Goal: Information Seeking & Learning: Learn about a topic

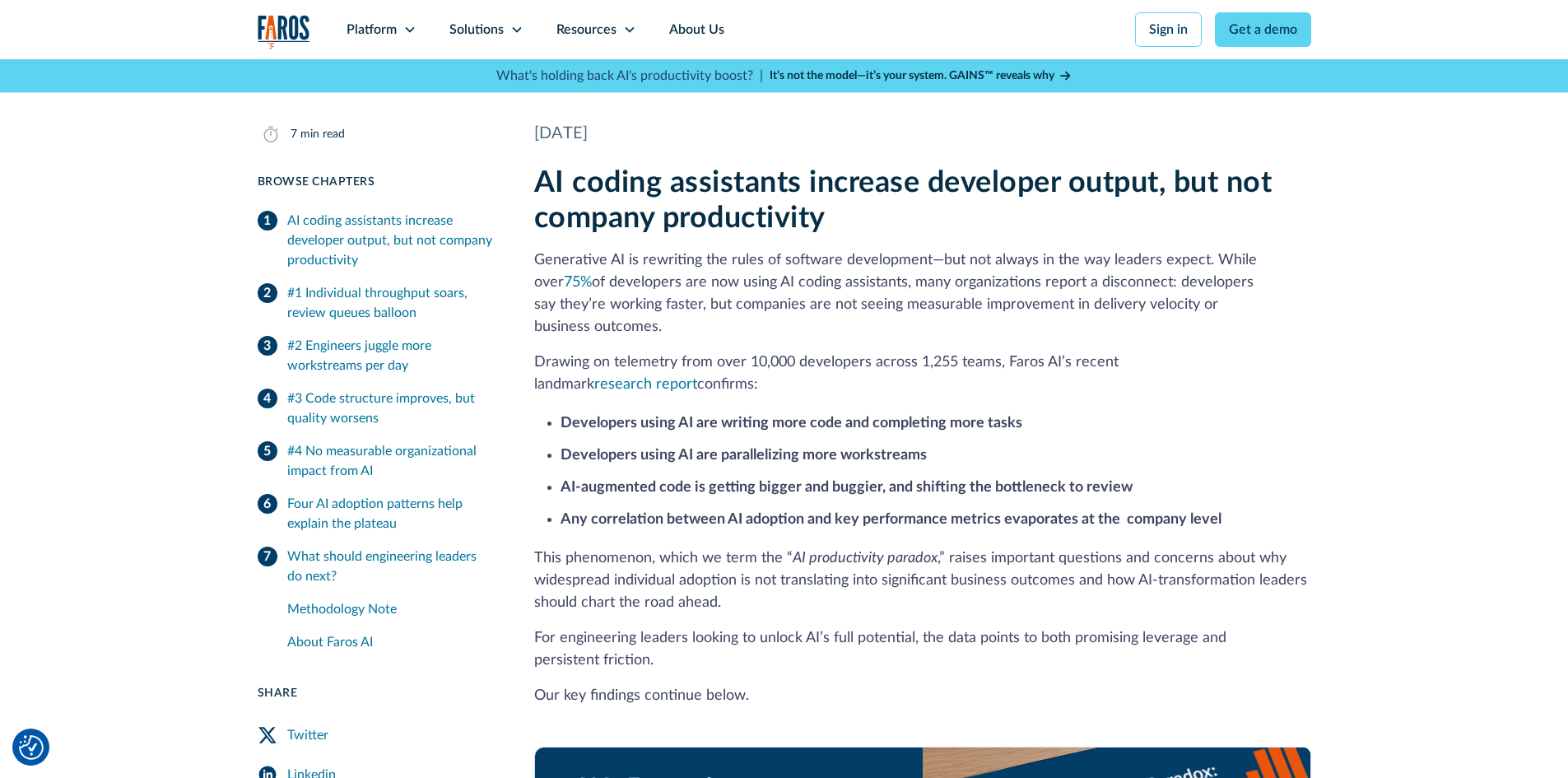
scroll to position [329, 0]
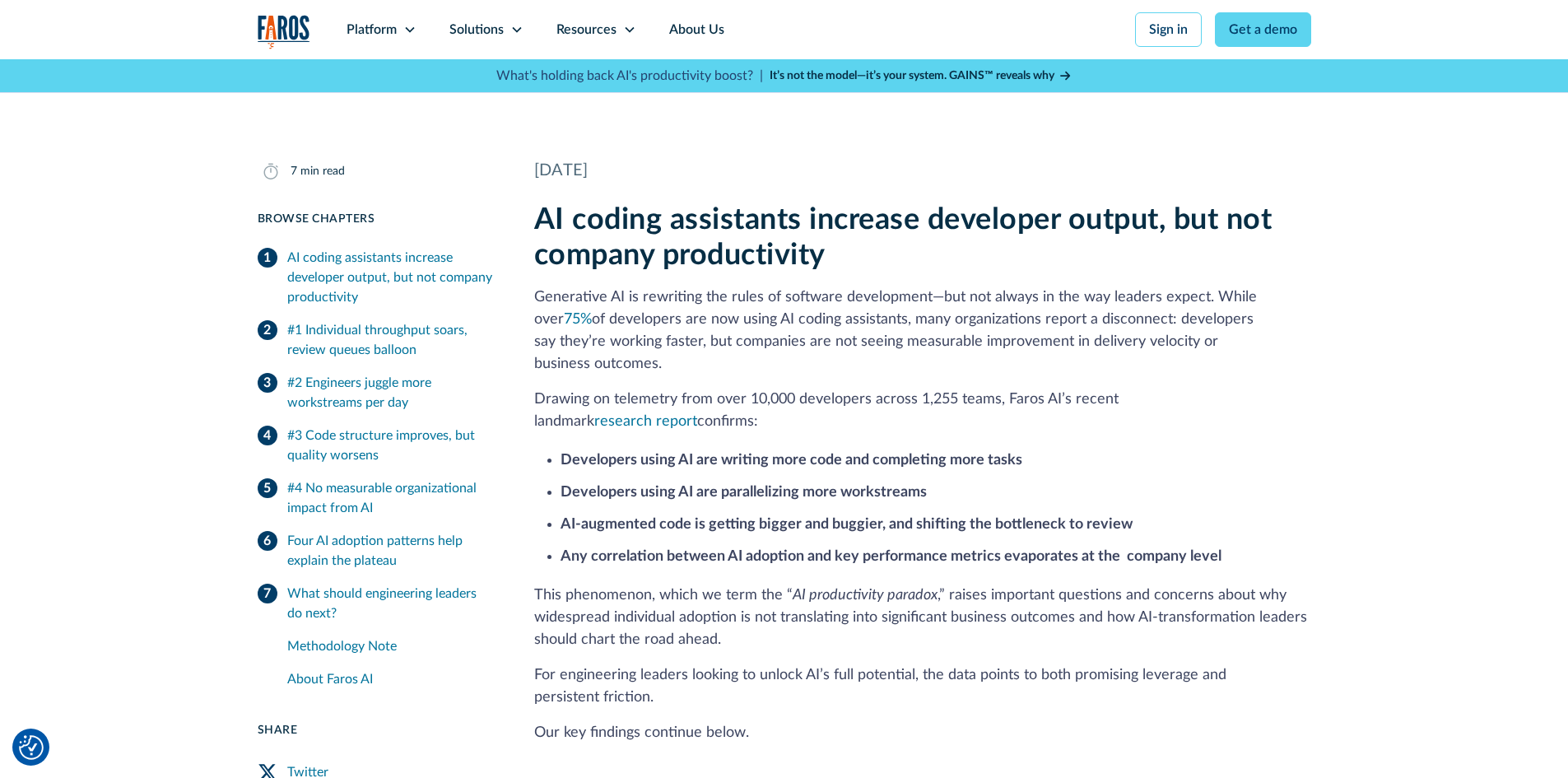
click at [841, 335] on p "Generative AI is rewriting the rules of software development—but not always in …" at bounding box center [922, 331] width 777 height 89
click at [841, 335] on p "Generative AI is rewriting the rules of software development—but not always in …" at bounding box center [922, 331] width 777 height 89
click at [391, 32] on div "Platform" at bounding box center [371, 29] width 50 height 20
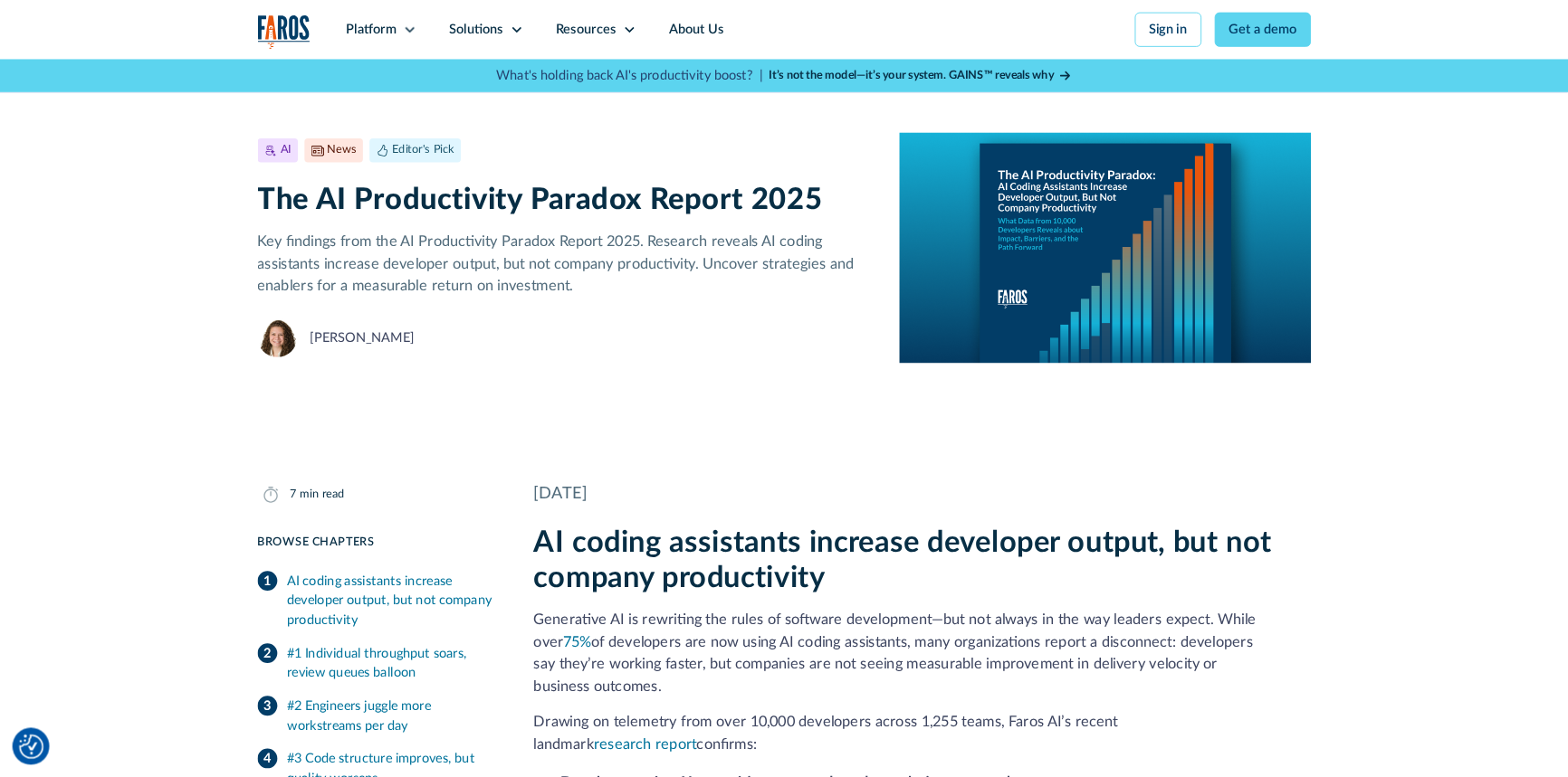
scroll to position [0, 0]
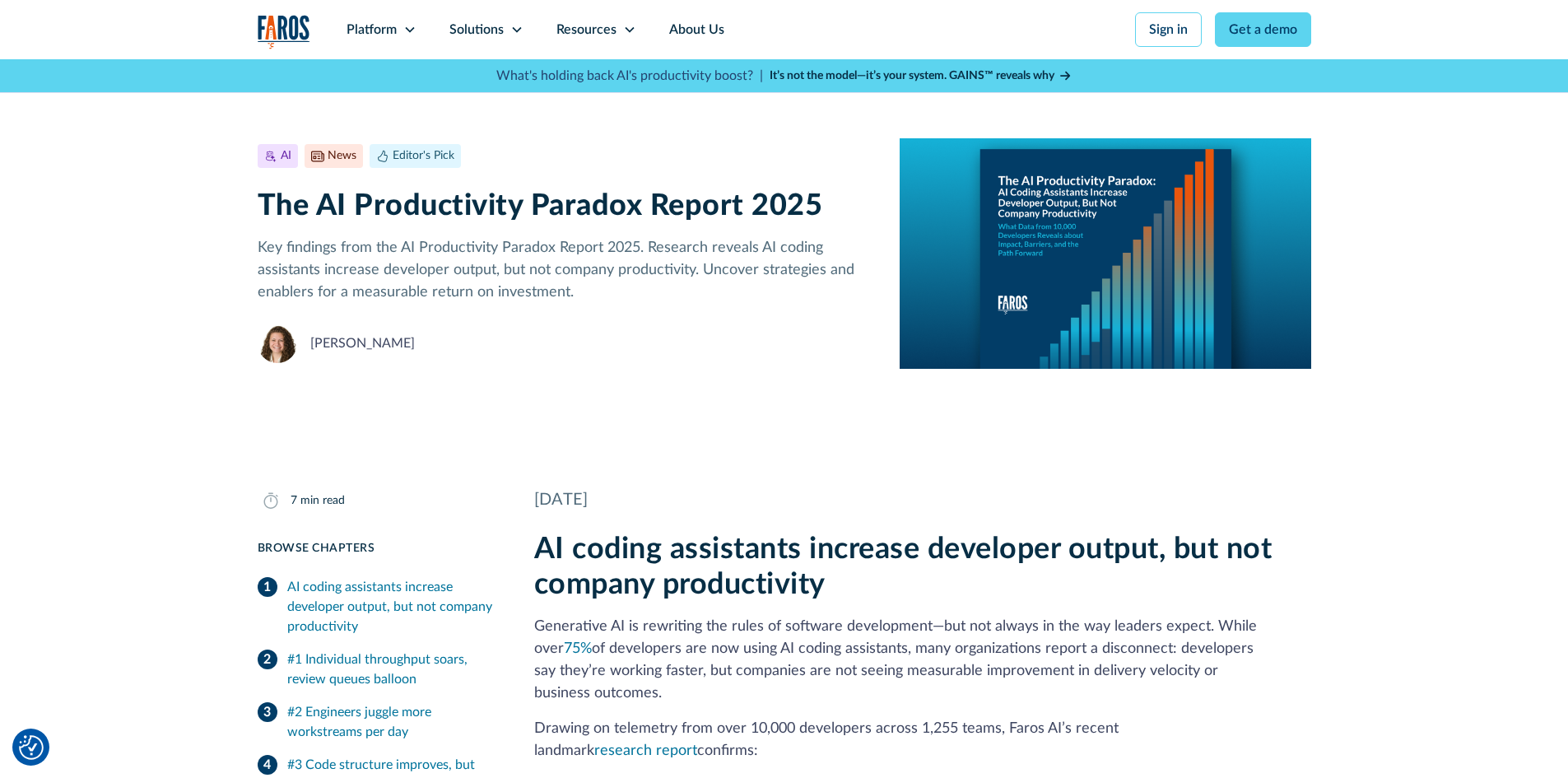
click at [688, 346] on div "[PERSON_NAME]" at bounding box center [566, 343] width 617 height 39
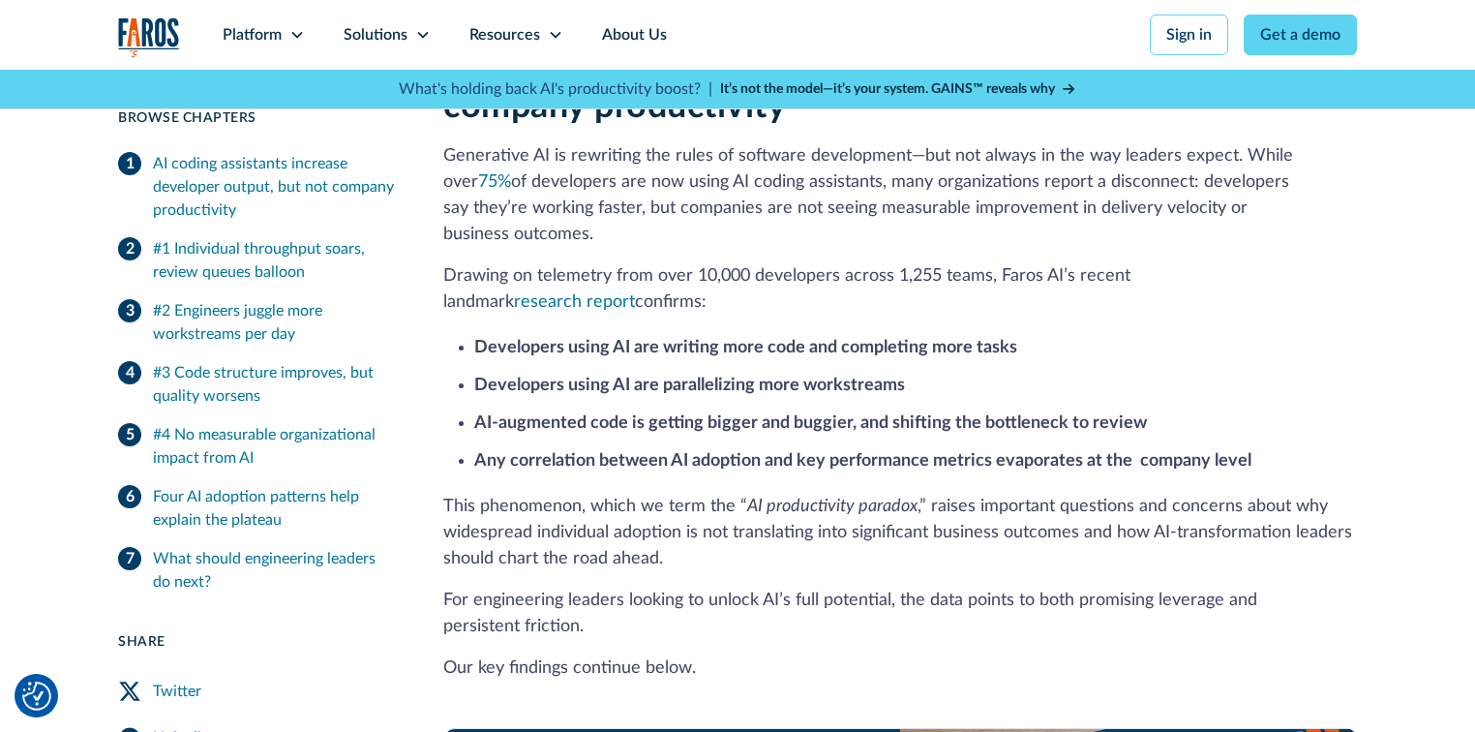
scroll to position [619, 0]
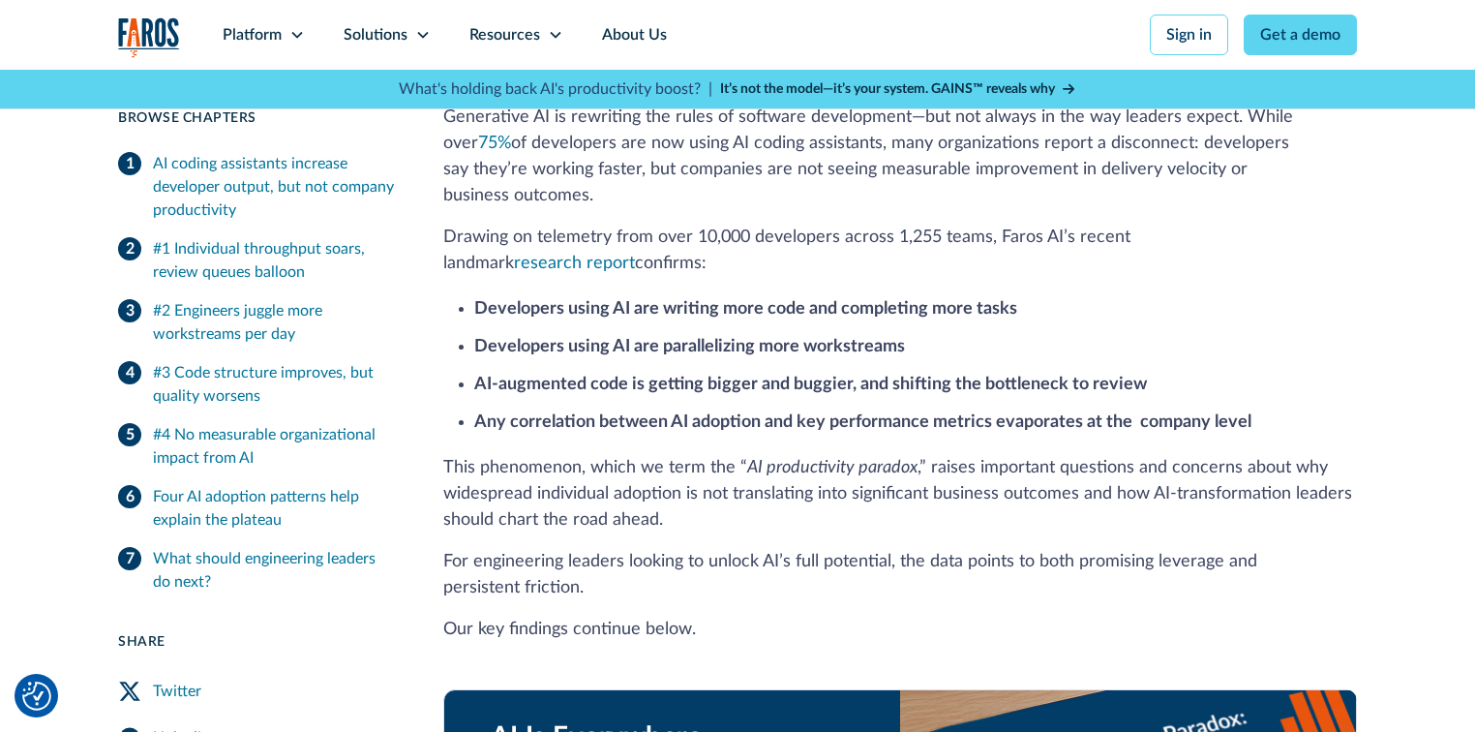
click at [704, 338] on strong "Developers using AI are parallelizing more workstreams" at bounding box center [689, 346] width 431 height 17
click at [707, 338] on strong "Developers using AI are parallelizing more workstreams" at bounding box center [689, 346] width 431 height 17
drag, startPoint x: 707, startPoint y: 323, endPoint x: 689, endPoint y: 321, distance: 18.5
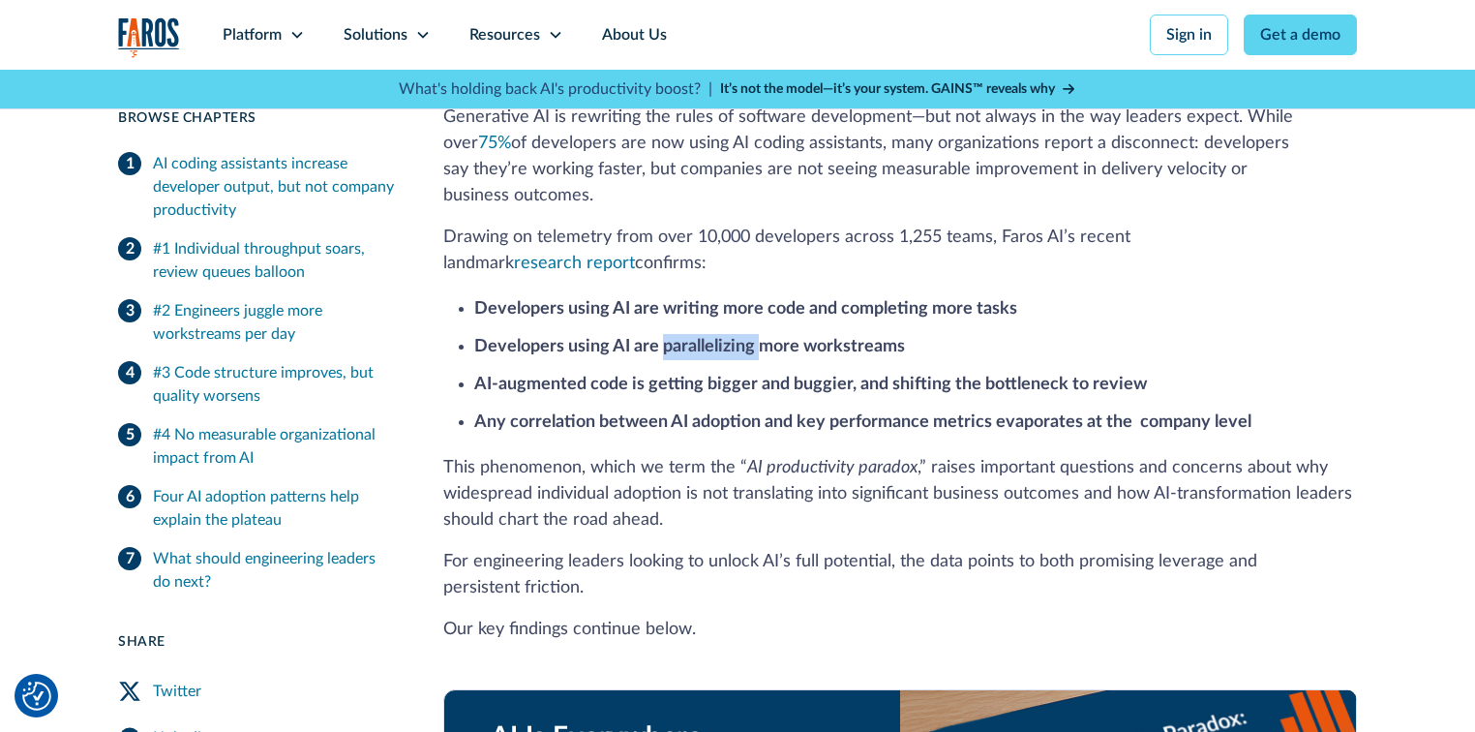
click at [689, 338] on strong "Developers using AI are parallelizing more workstreams" at bounding box center [689, 346] width 431 height 17
click at [697, 338] on strong "Developers using AI are parallelizing more workstreams" at bounding box center [689, 346] width 431 height 17
click at [711, 338] on strong "Developers using AI are parallelizing more workstreams" at bounding box center [689, 346] width 431 height 17
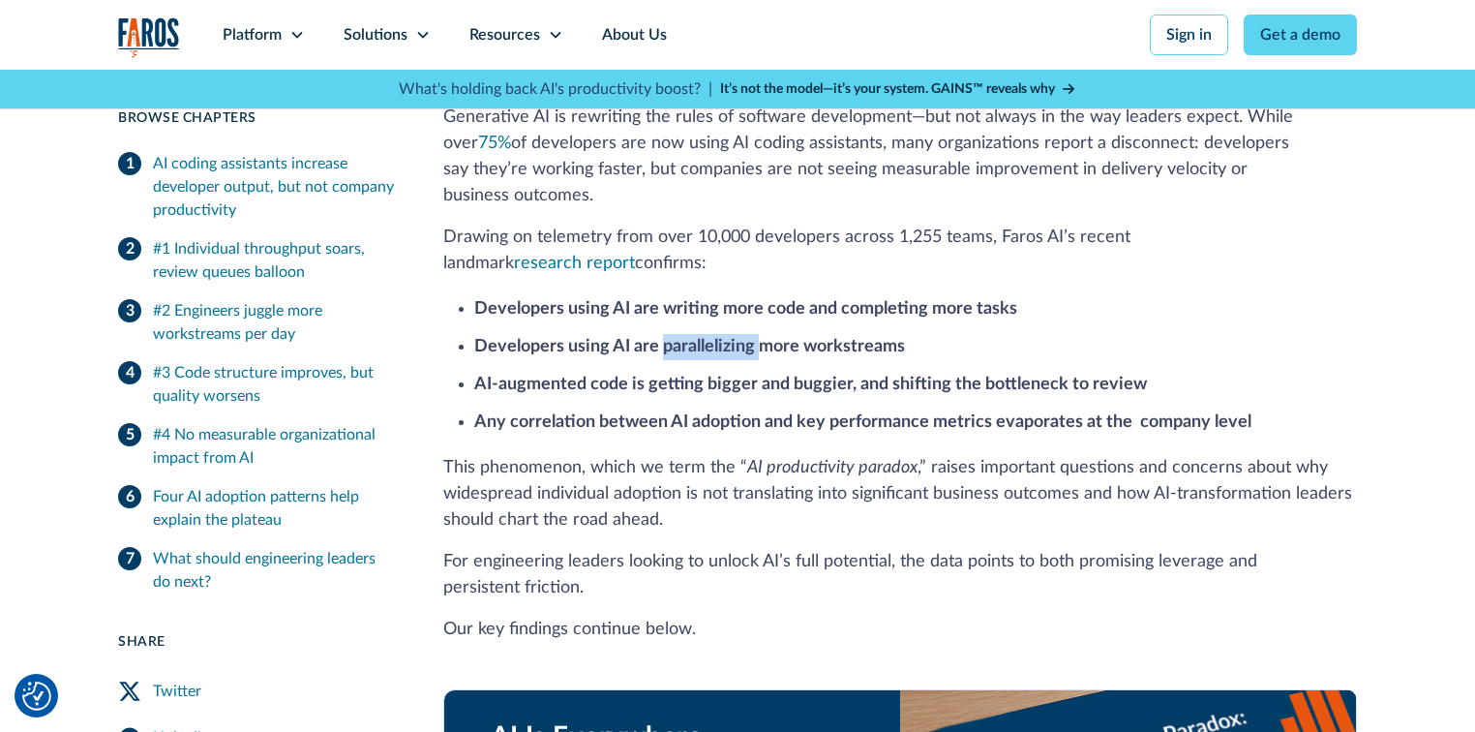
click at [711, 338] on strong "Developers using AI are parallelizing more workstreams" at bounding box center [689, 346] width 431 height 17
click at [704, 338] on strong "Developers using AI are parallelizing more workstreams" at bounding box center [689, 346] width 431 height 17
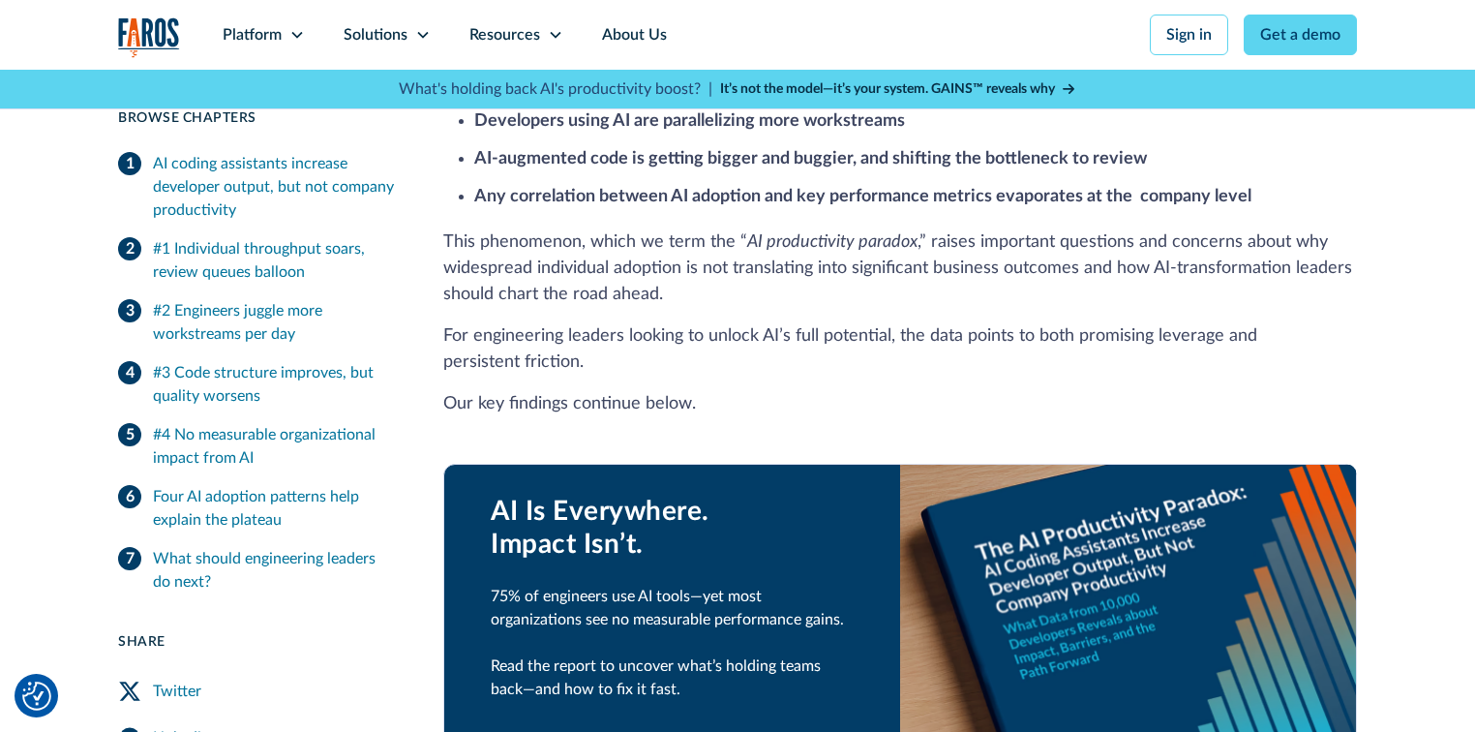
scroll to position [852, 0]
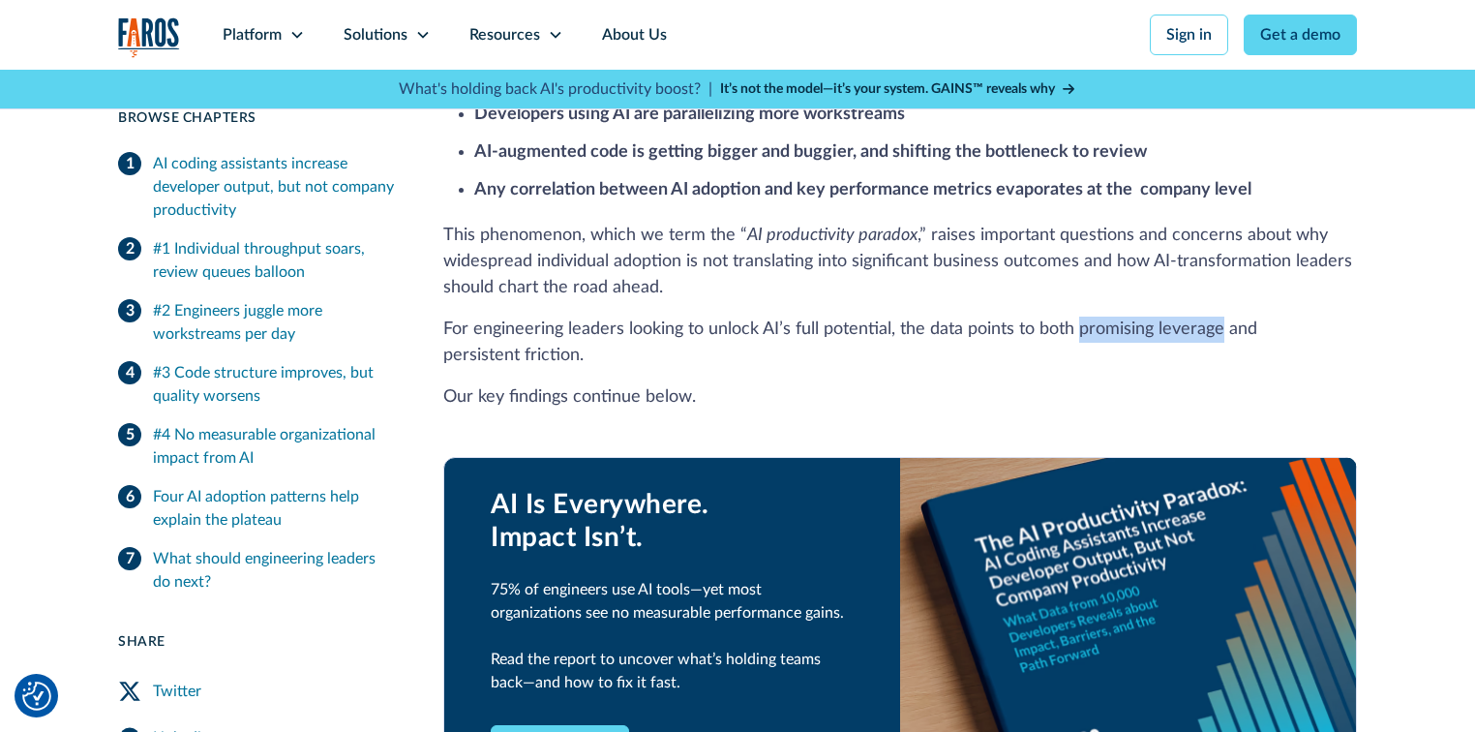
drag, startPoint x: 1079, startPoint y: 306, endPoint x: 1219, endPoint y: 305, distance: 140.3
click at [1219, 316] on p "For engineering leaders looking to unlock AI’s full potential, the data points …" at bounding box center [899, 342] width 913 height 52
click at [1188, 316] on p "For engineering leaders looking to unlock AI’s full potential, the data points …" at bounding box center [899, 342] width 913 height 52
drag, startPoint x: 1076, startPoint y: 305, endPoint x: 1089, endPoint y: 327, distance: 25.6
click at [1089, 327] on p "For engineering leaders looking to unlock AI’s full potential, the data points …" at bounding box center [899, 342] width 913 height 52
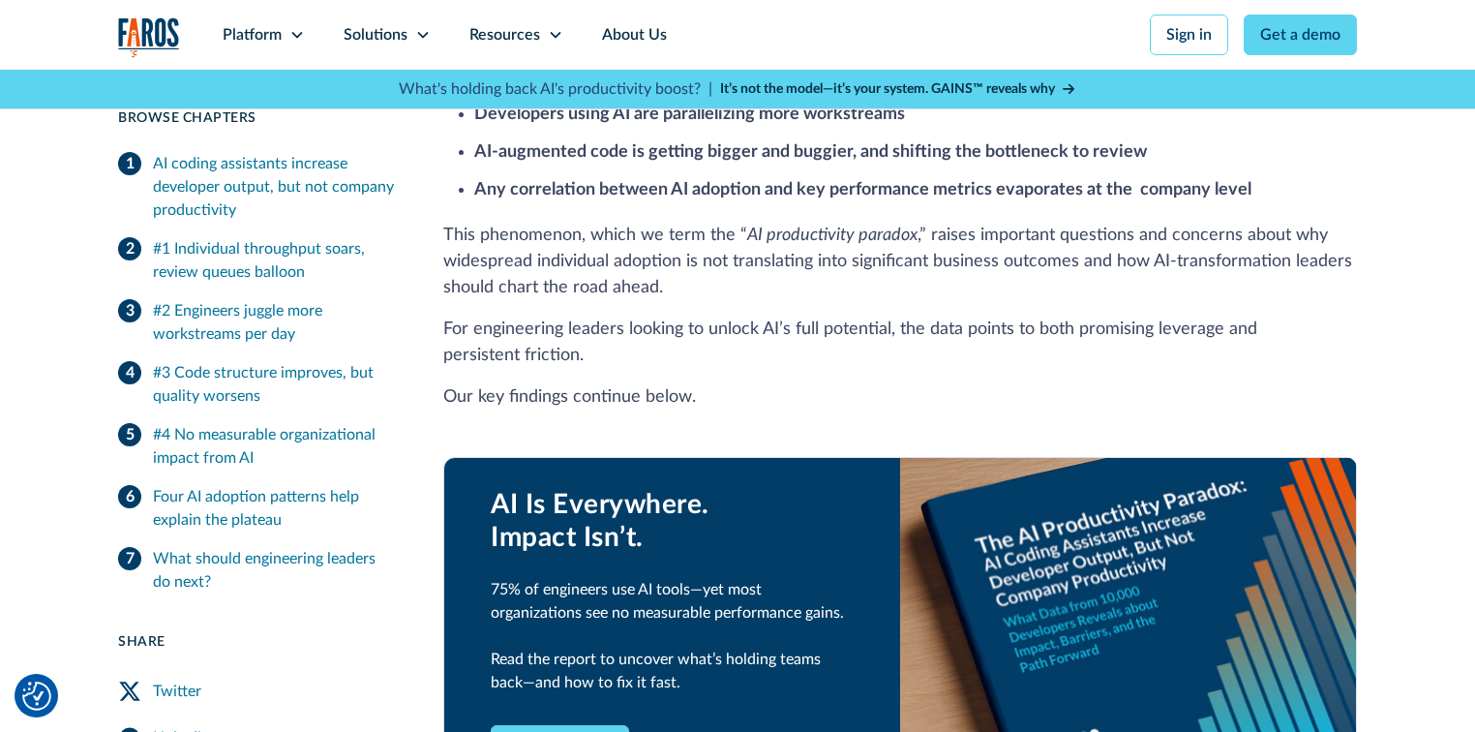
drag, startPoint x: 1102, startPoint y: 304, endPoint x: 990, endPoint y: 378, distance: 134.7
click at [990, 384] on p "Our key findings continue below." at bounding box center [899, 397] width 913 height 26
click at [911, 316] on p "For engineering leaders looking to unlock AI’s full potential, the data points …" at bounding box center [899, 342] width 913 height 52
drag, startPoint x: 911, startPoint y: 306, endPoint x: 1095, endPoint y: 192, distance: 217.3
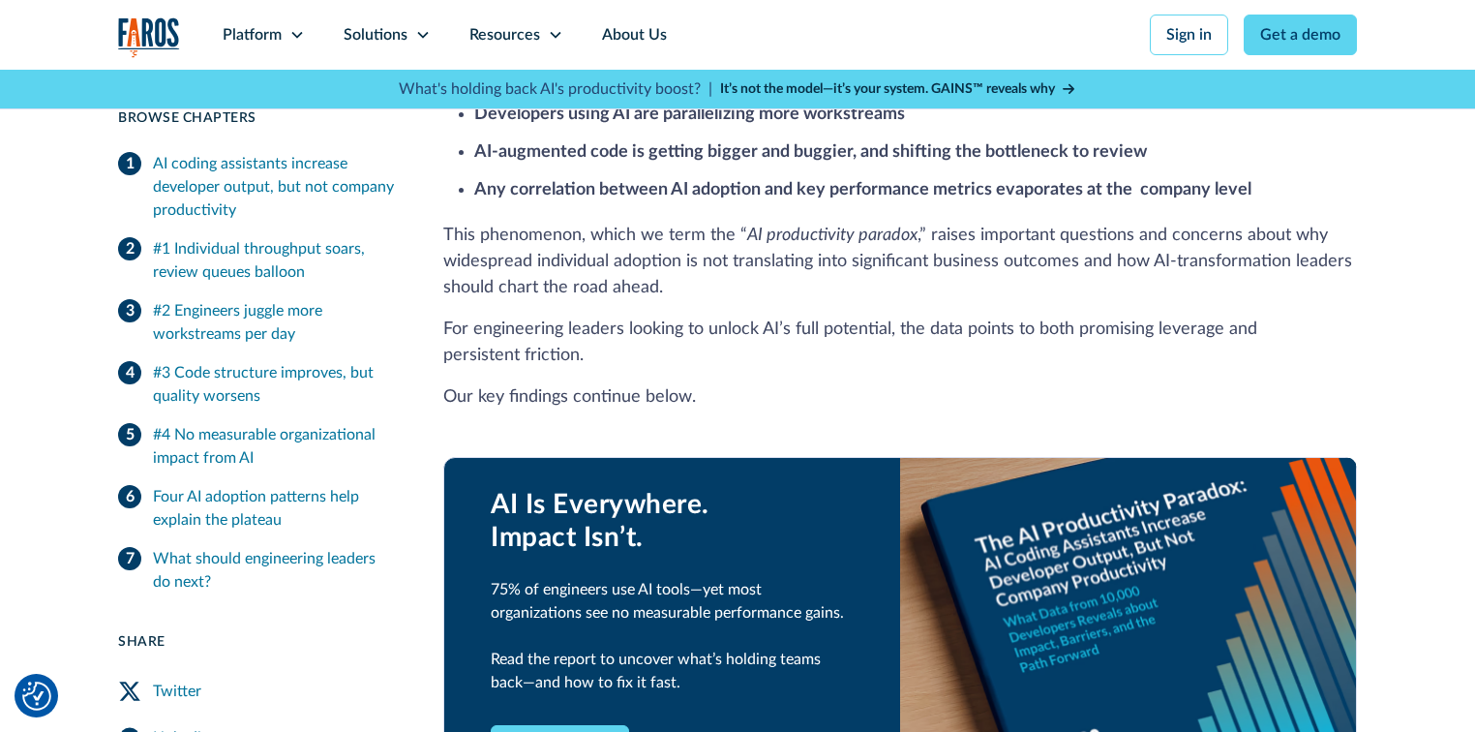
click at [1039, 240] on p "This phenomenon, which we term the “ AI productivity paradox ,” raises importan…" at bounding box center [899, 262] width 913 height 78
click at [707, 223] on p "This phenomenon, which we term the “ AI productivity paradox ,” raises importan…" at bounding box center [899, 262] width 913 height 78
drag, startPoint x: 716, startPoint y: 207, endPoint x: 666, endPoint y: 262, distance: 74.7
click at [666, 262] on p "This phenomenon, which we term the “ AI productivity paradox ,” raises importan…" at bounding box center [899, 262] width 913 height 78
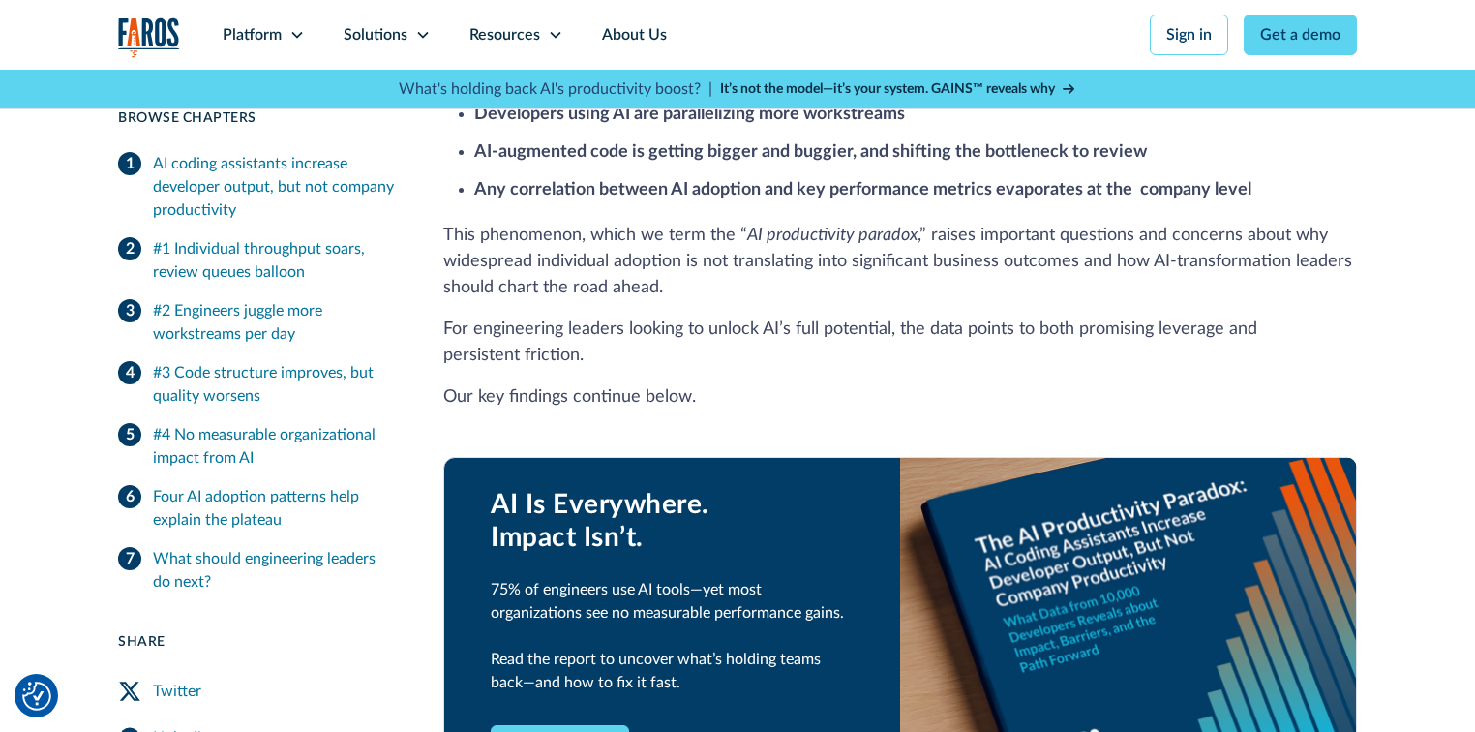
click at [577, 223] on p "This phenomenon, which we term the “ AI productivity paradox ,” raises importan…" at bounding box center [899, 262] width 913 height 78
click at [560, 223] on p "This phenomenon, which we term the “ AI productivity paradox ,” raises importan…" at bounding box center [899, 262] width 913 height 78
drag, startPoint x: 542, startPoint y: 209, endPoint x: 524, endPoint y: 210, distance: 18.4
click at [524, 223] on p "This phenomenon, which we term the “ AI productivity paradox ,” raises importan…" at bounding box center [899, 262] width 913 height 78
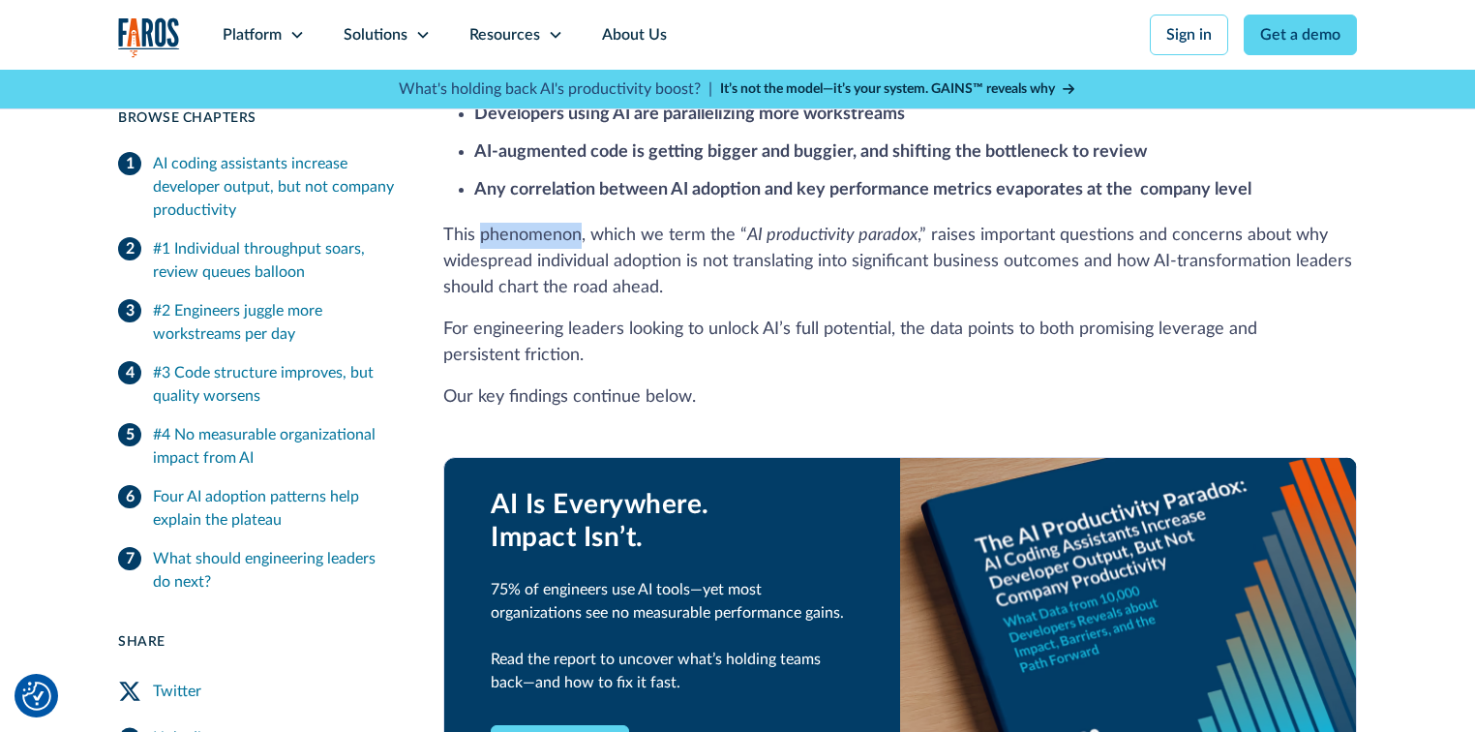
click at [524, 223] on p "This phenomenon, which we term the “ AI productivity paradox ,” raises importan…" at bounding box center [899, 262] width 913 height 78
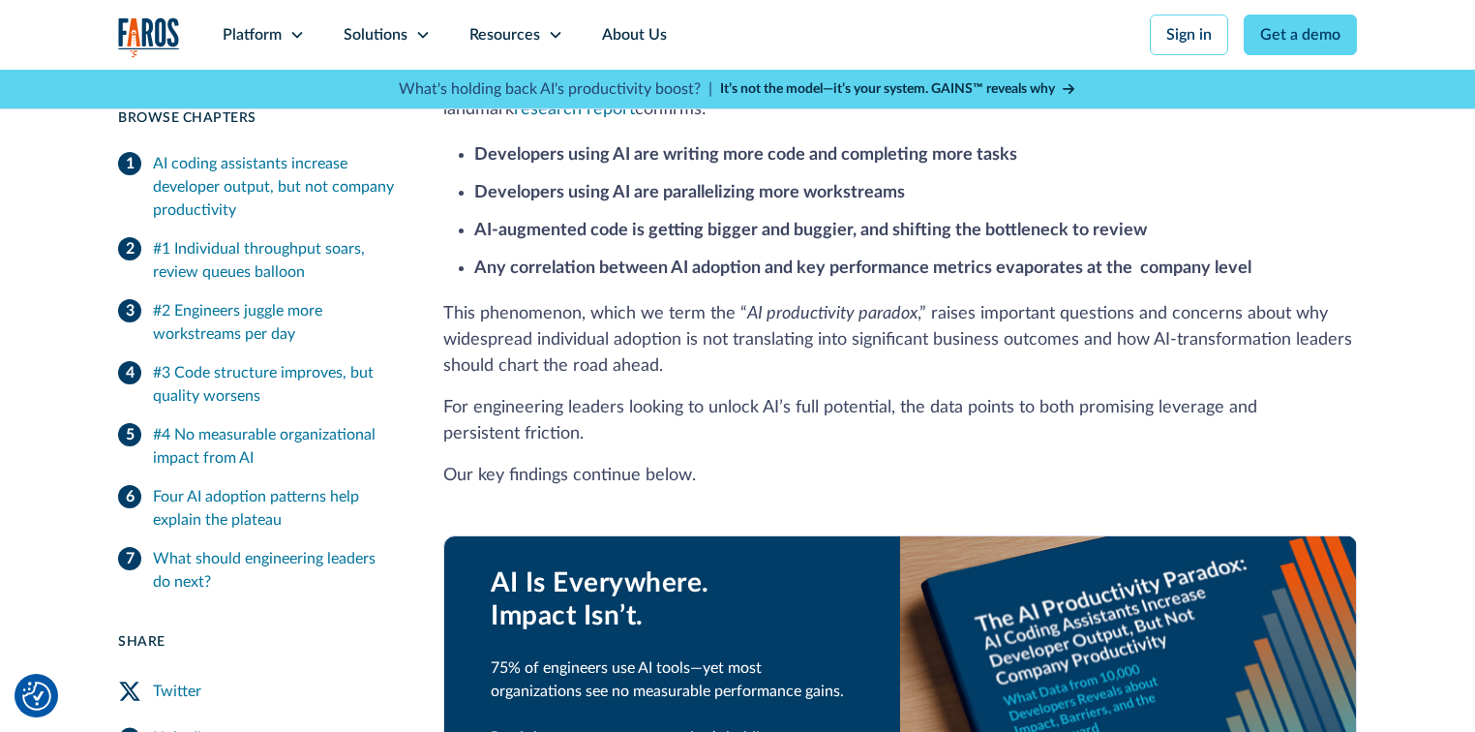
scroll to position [774, 0]
drag, startPoint x: 1080, startPoint y: 380, endPoint x: 1077, endPoint y: 399, distance: 18.6
click at [1077, 399] on p "For engineering leaders looking to unlock AI’s full potential, the data points …" at bounding box center [899, 420] width 913 height 52
click at [891, 416] on p "For engineering leaders looking to unlock AI’s full potential, the data points …" at bounding box center [899, 420] width 913 height 52
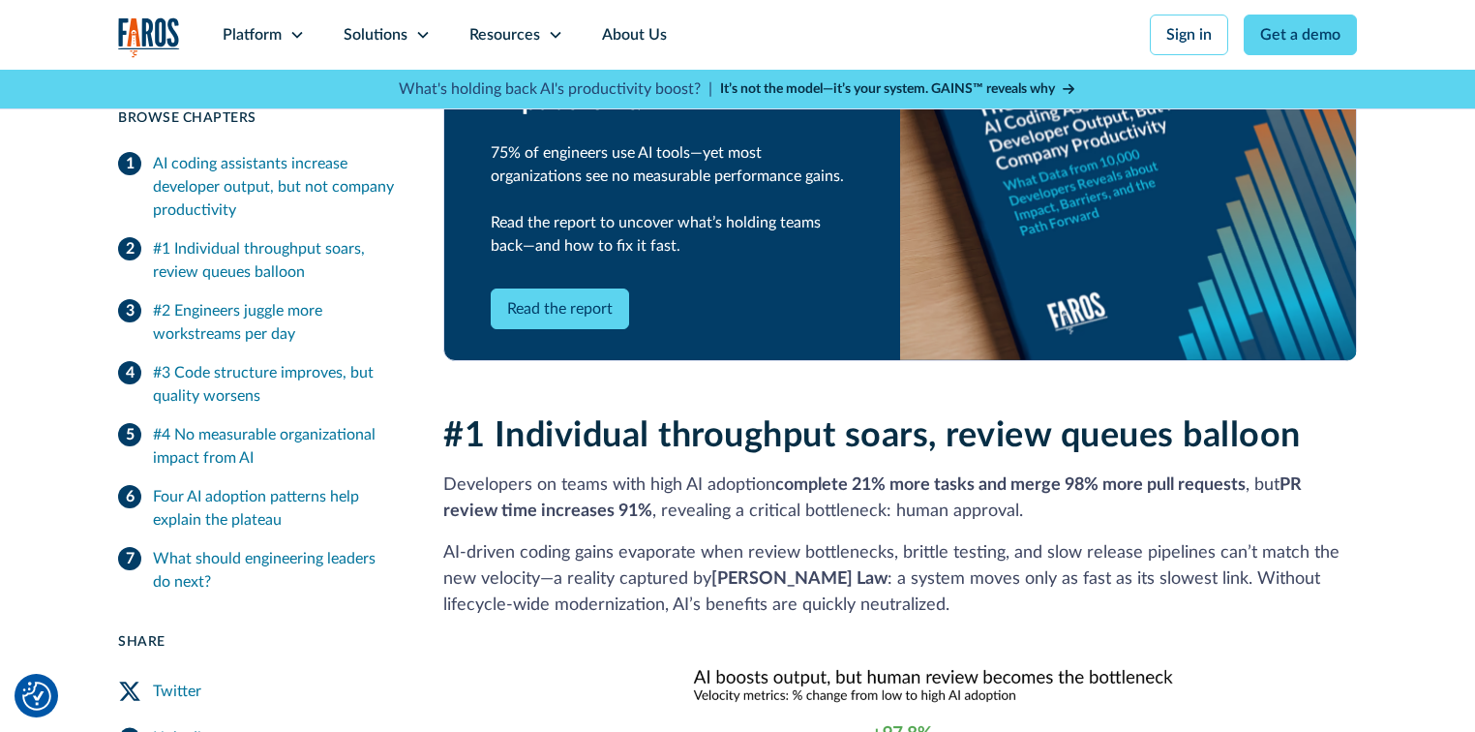
scroll to position [1316, 0]
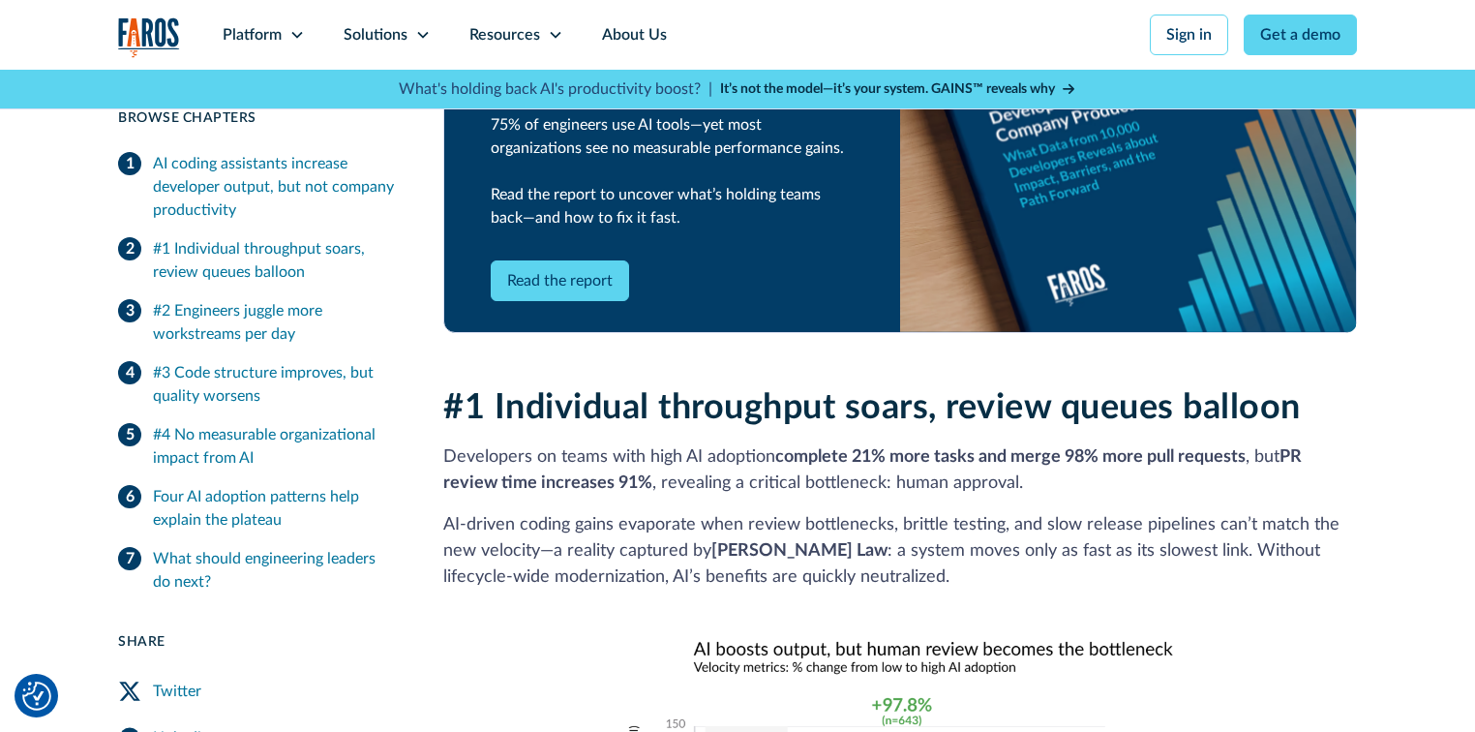
click at [890, 387] on h2 "#1 Individual throughput soars, review queues balloon" at bounding box center [899, 408] width 913 height 42
click at [858, 387] on h2 "#1 Individual throughput soars, review queues balloon" at bounding box center [899, 408] width 913 height 42
click at [1064, 414] on div "#1 Individual throughput soars, review queues balloon Developers on teams with …" at bounding box center [899, 690] width 913 height 607
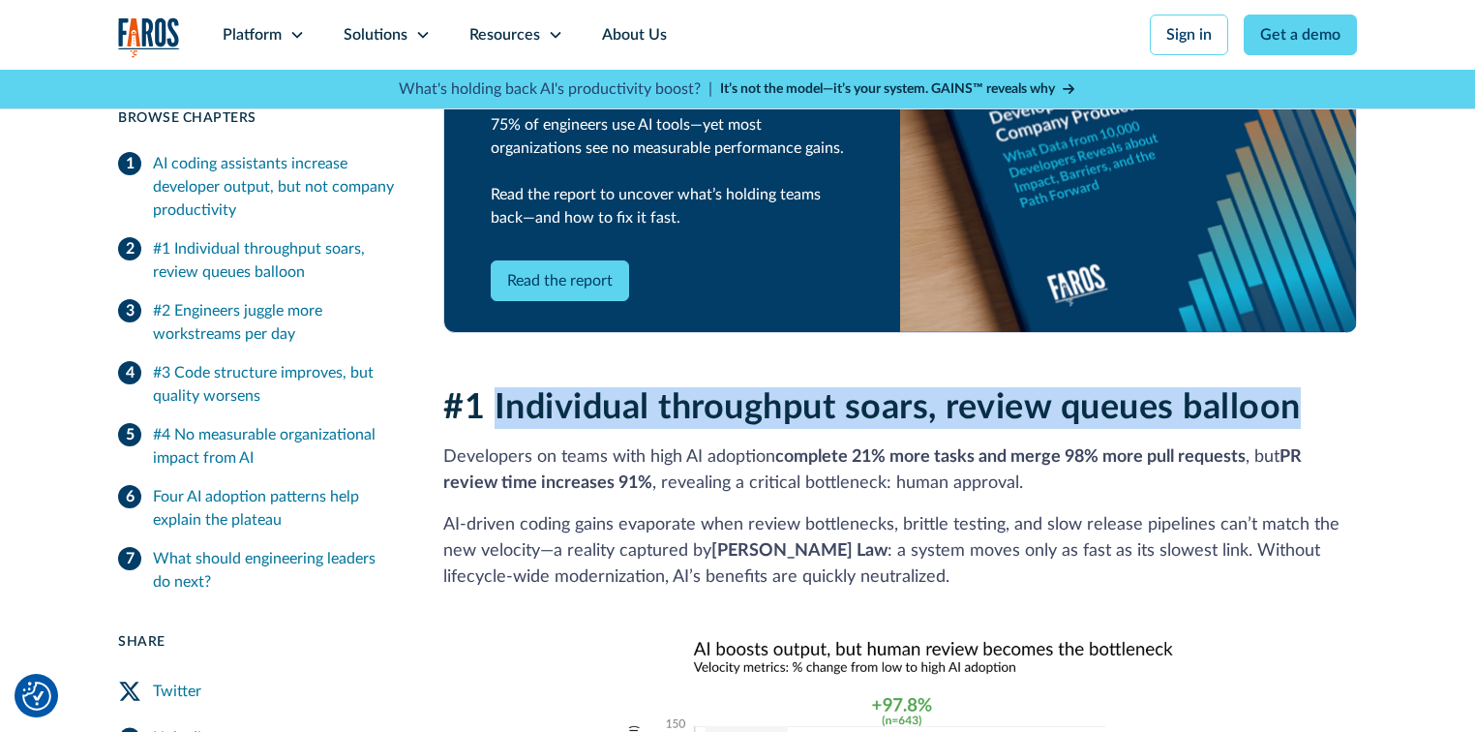
drag, startPoint x: 493, startPoint y: 375, endPoint x: 1312, endPoint y: 374, distance: 819.6
click at [1312, 387] on h2 "#1 Individual throughput soars, review queues balloon" at bounding box center [899, 408] width 913 height 42
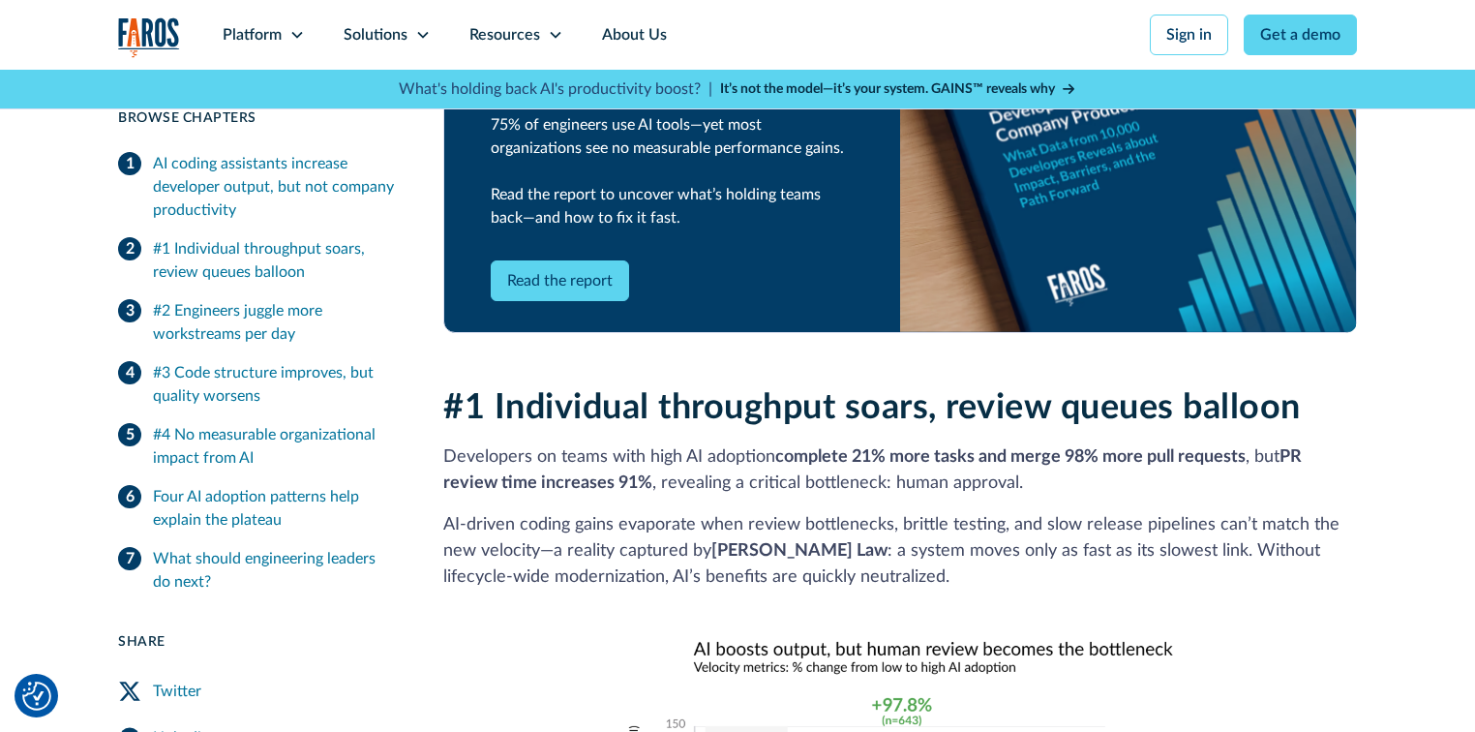
click at [877, 464] on p "Developers on teams with high AI adoption complete 21% more tasks and merge 98%…" at bounding box center [899, 470] width 913 height 52
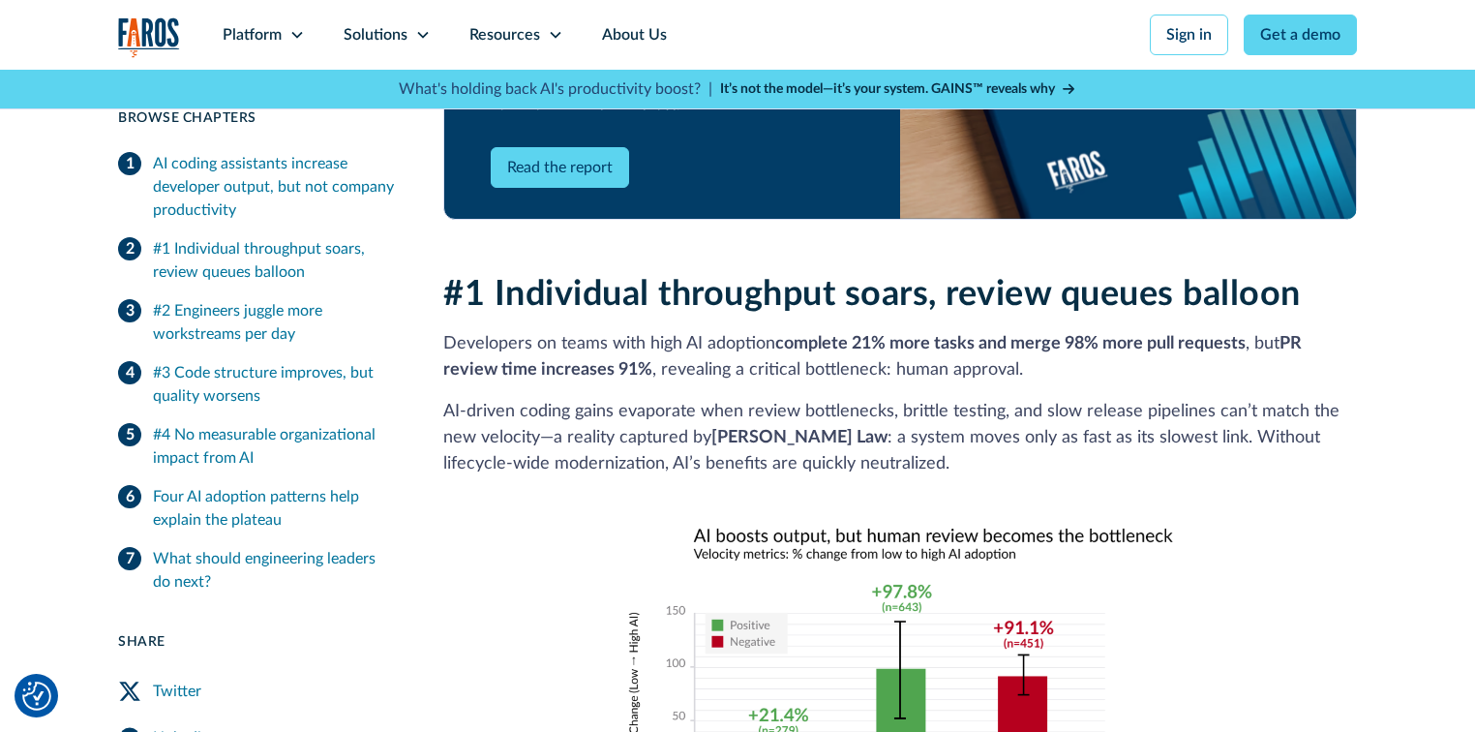
scroll to position [1393, 0]
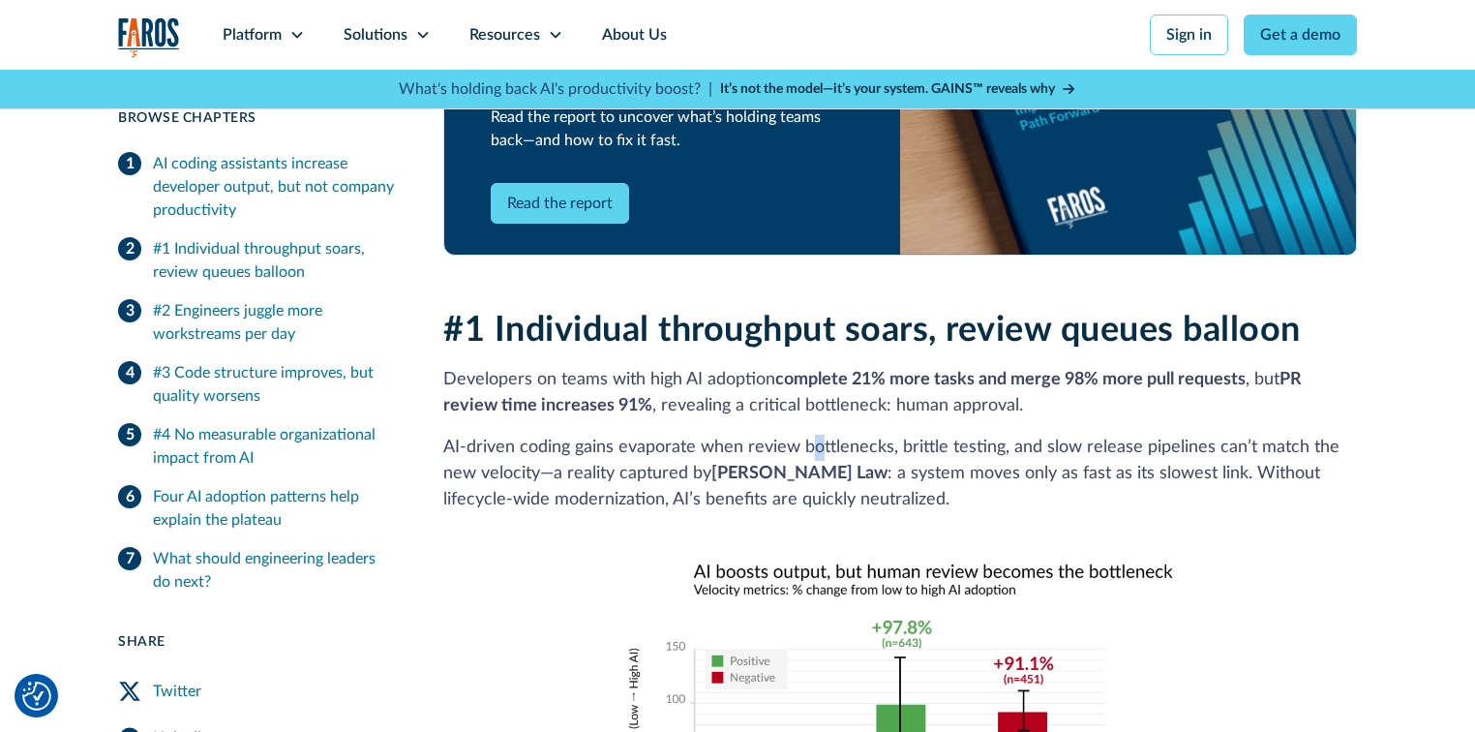
click at [815, 434] on p "AI‑driven coding gains evaporate when review bottlenecks, brittle testing, and …" at bounding box center [899, 473] width 913 height 78
click at [530, 434] on p "AI‑driven coding gains evaporate when review bottlenecks, brittle testing, and …" at bounding box center [899, 473] width 913 height 78
click at [917, 434] on p "AI‑driven coding gains evaporate when review bottlenecks, brittle testing, and …" at bounding box center [899, 473] width 913 height 78
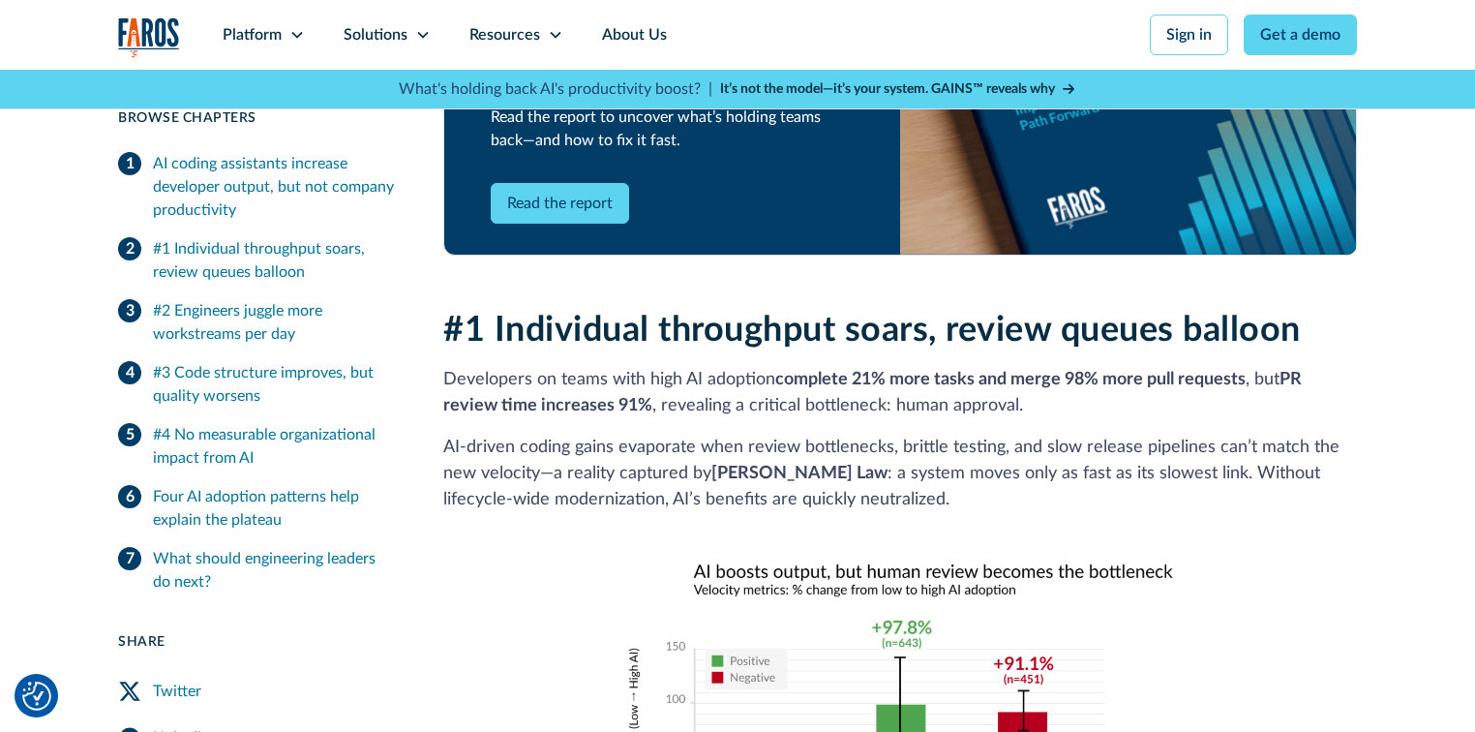
click at [1009, 449] on p "AI‑driven coding gains evaporate when review bottlenecks, brittle testing, and …" at bounding box center [899, 473] width 913 height 78
click at [746, 464] on strong "[PERSON_NAME] Law" at bounding box center [799, 472] width 176 height 17
click at [1167, 448] on p "AI‑driven coding gains evaporate when review bottlenecks, brittle testing, and …" at bounding box center [899, 473] width 913 height 78
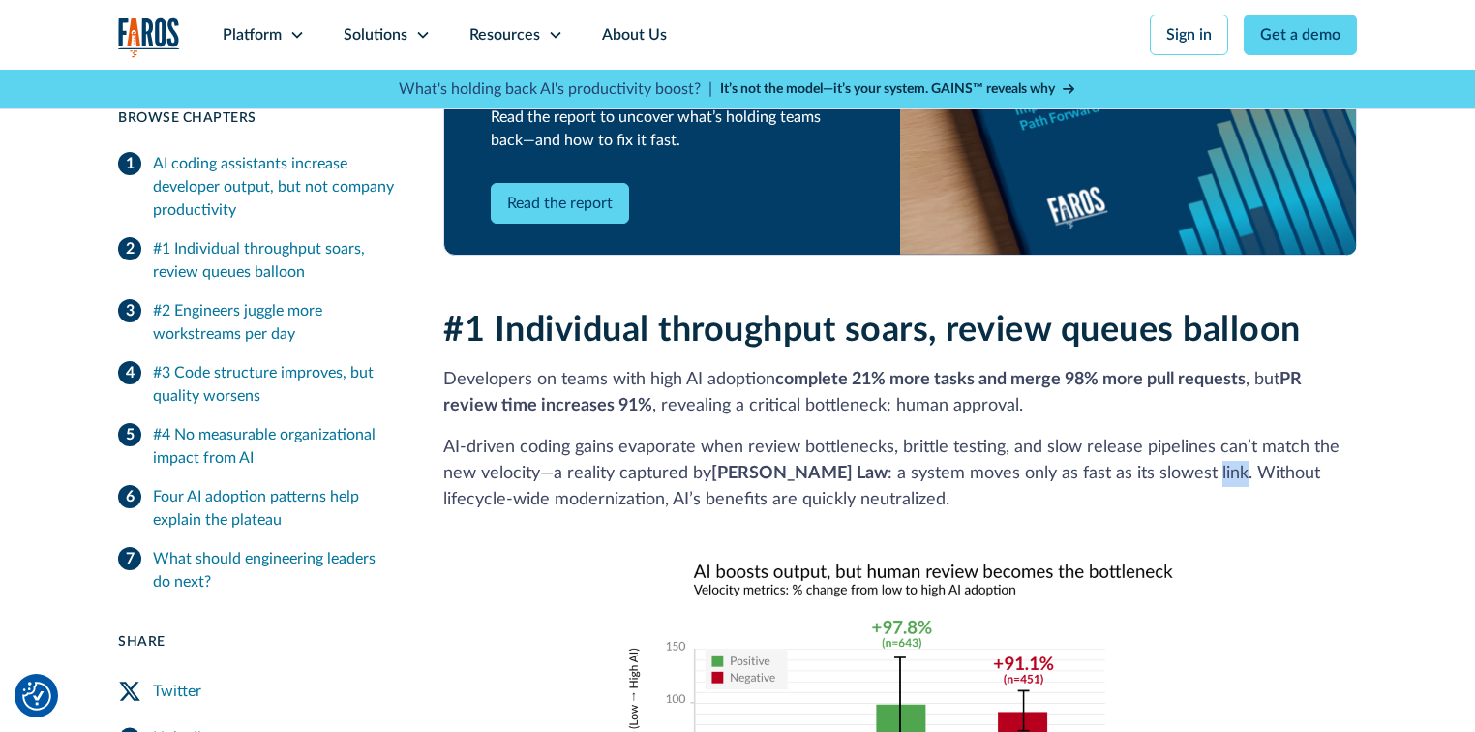
click at [1167, 448] on p "AI‑driven coding gains evaporate when review bottlenecks, brittle testing, and …" at bounding box center [899, 473] width 913 height 78
click at [1211, 453] on p "AI‑driven coding gains evaporate when review bottlenecks, brittle testing, and …" at bounding box center [899, 473] width 913 height 78
click at [846, 474] on p "AI‑driven coding gains evaporate when review bottlenecks, brittle testing, and …" at bounding box center [899, 473] width 913 height 78
click at [923, 473] on p "AI‑driven coding gains evaporate when review bottlenecks, brittle testing, and …" at bounding box center [899, 473] width 913 height 78
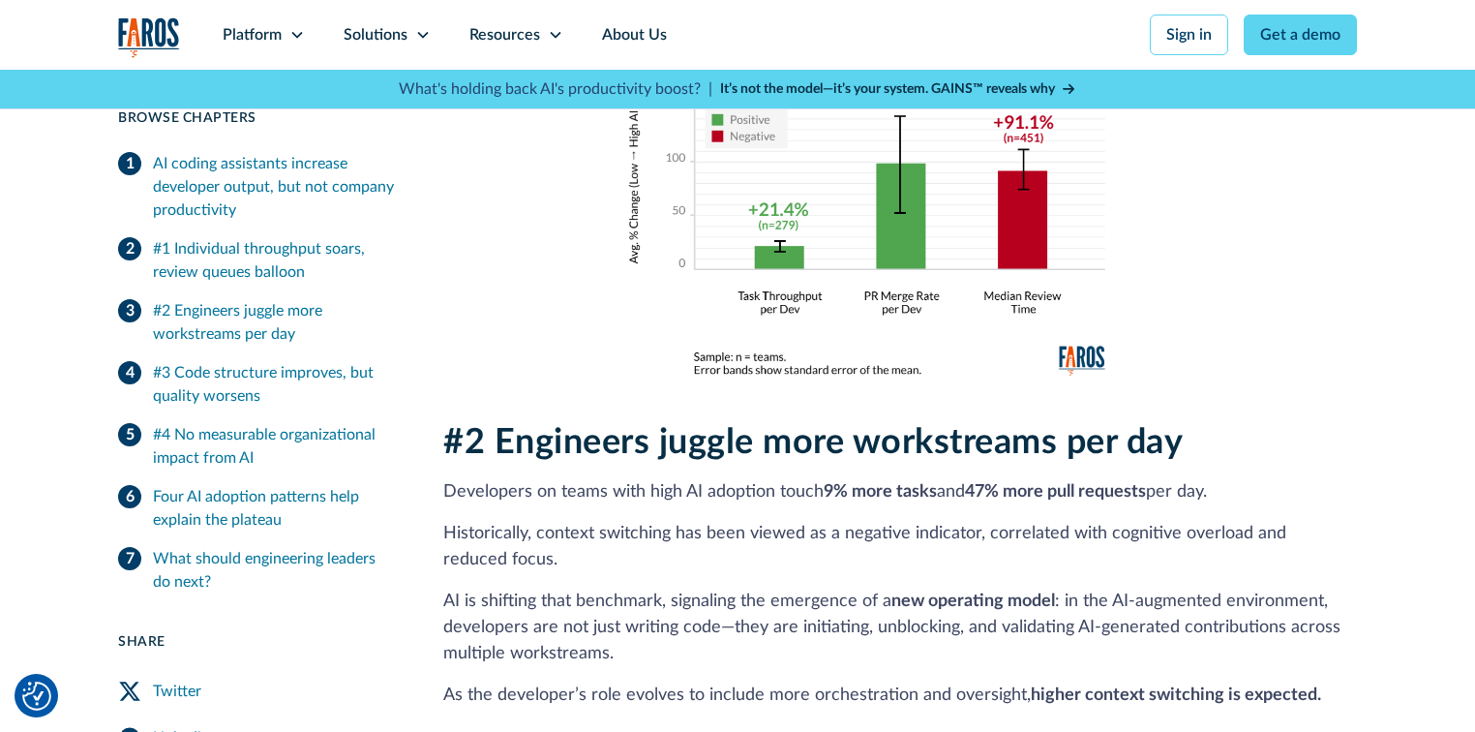
scroll to position [1935, 0]
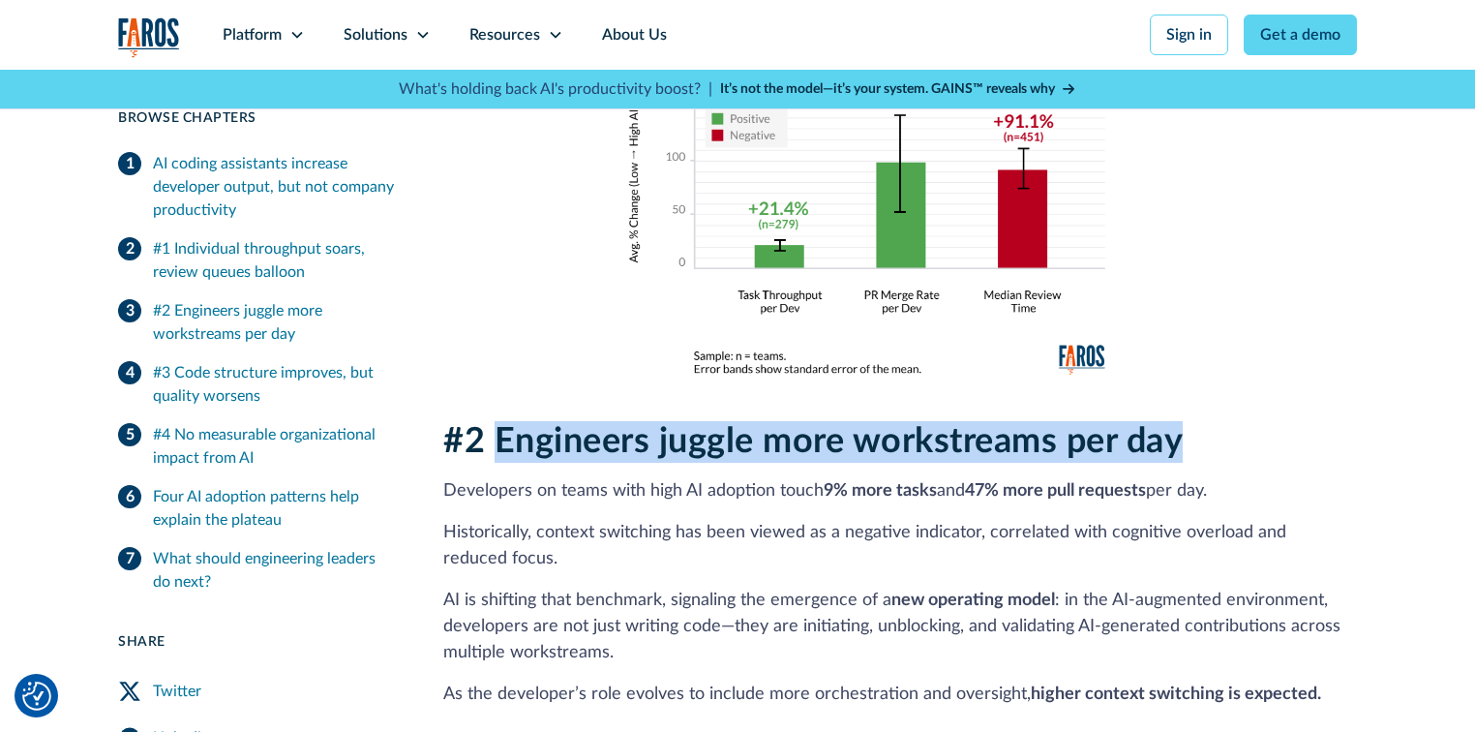
drag, startPoint x: 497, startPoint y: 414, endPoint x: 1200, endPoint y: 414, distance: 702.5
click at [1200, 421] on h2 "#2 Engineers juggle more workstreams per day" at bounding box center [899, 442] width 913 height 42
click at [1246, 421] on h2 "#2 Engineers juggle more workstreams per day" at bounding box center [899, 442] width 913 height 42
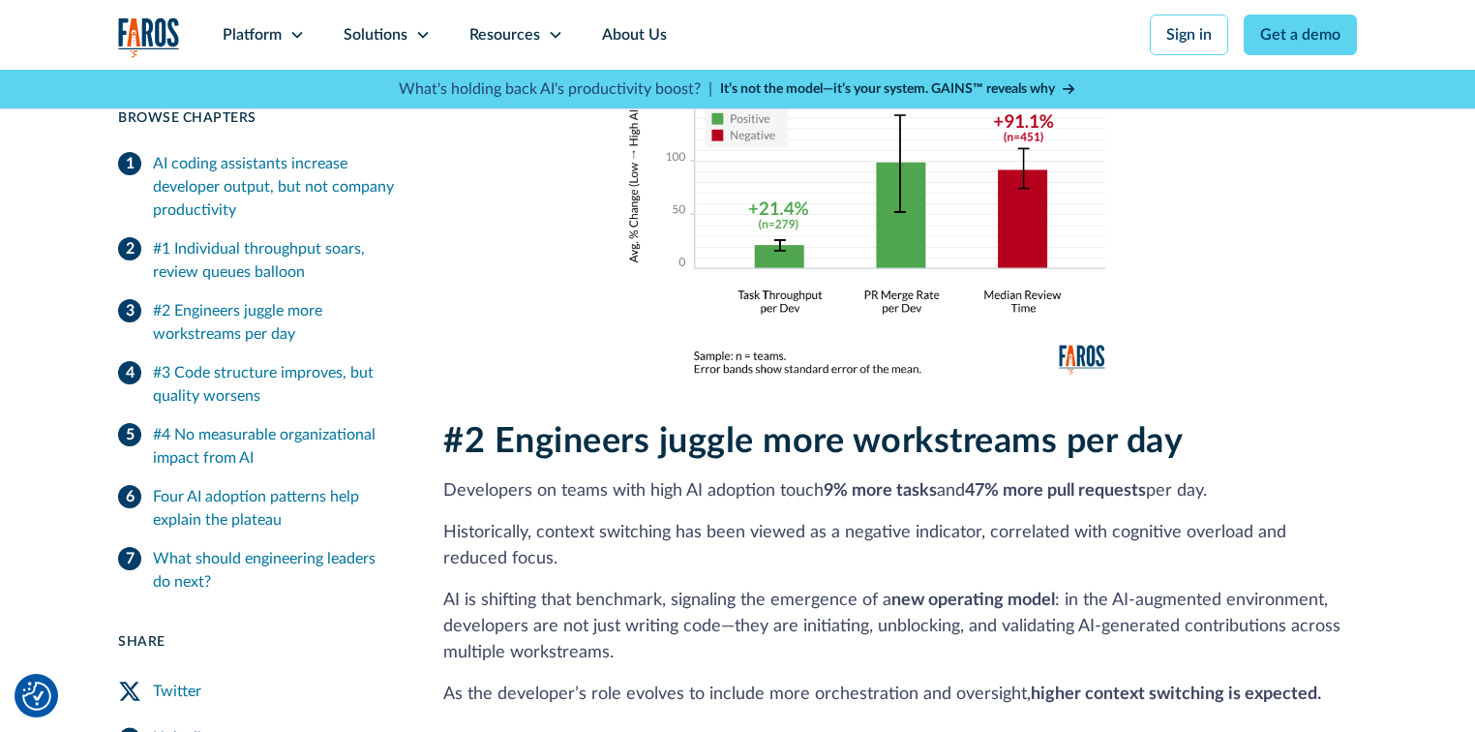
click at [631, 478] on p "Developers on teams with high AI adoption touch 9% more tasks and 47% more pull…" at bounding box center [899, 491] width 913 height 26
click at [696, 421] on h2 "#2 Engineers juggle more workstreams per day" at bounding box center [899, 442] width 913 height 42
click at [743, 520] on p "Historically, context switching has been viewed as a negative indicator, correl…" at bounding box center [899, 546] width 913 height 52
click at [950, 520] on p "Historically, context switching has been viewed as a negative indicator, correl…" at bounding box center [899, 546] width 913 height 52
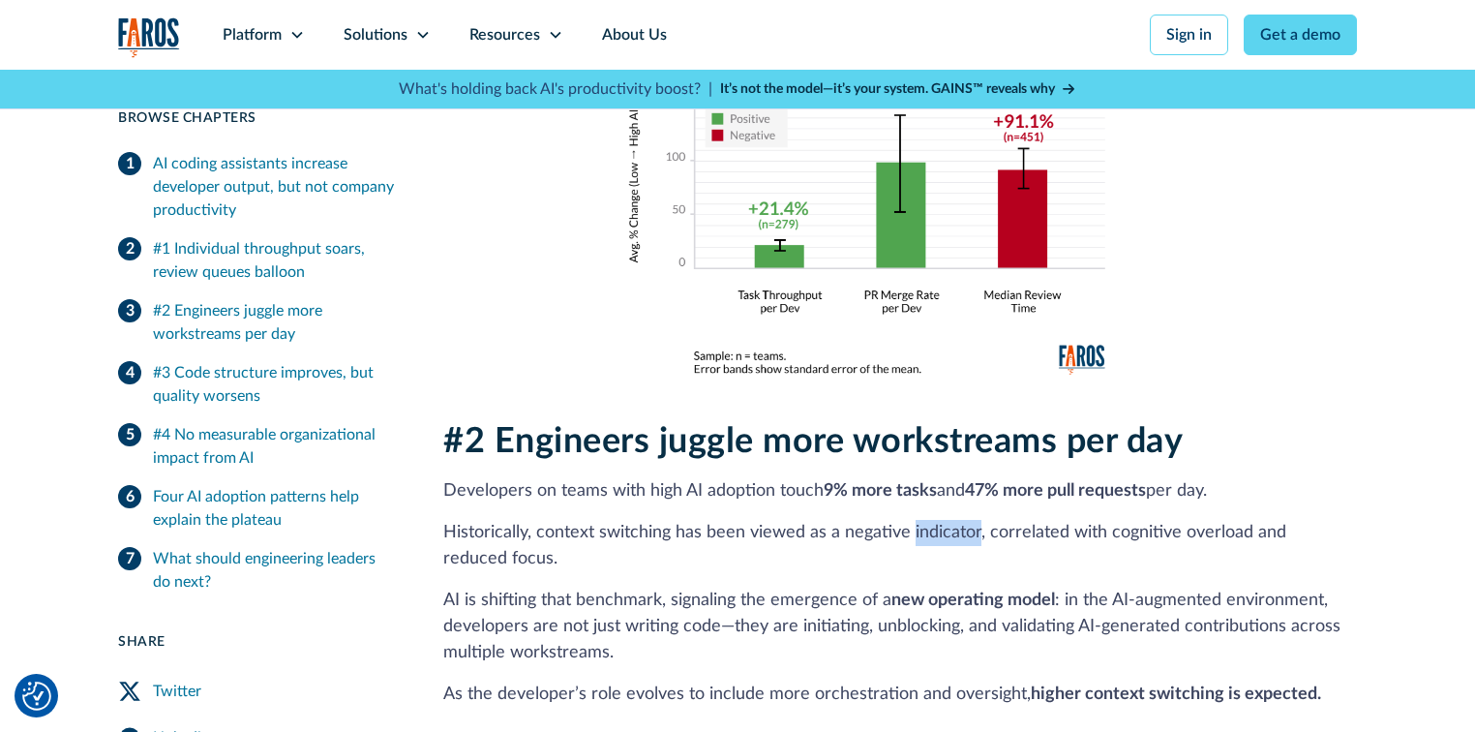
click at [950, 520] on p "Historically, context switching has been viewed as a negative indicator, correl…" at bounding box center [899, 546] width 913 height 52
click at [867, 542] on p "Historically, context switching has been viewed as a negative indicator, correl…" at bounding box center [899, 546] width 913 height 52
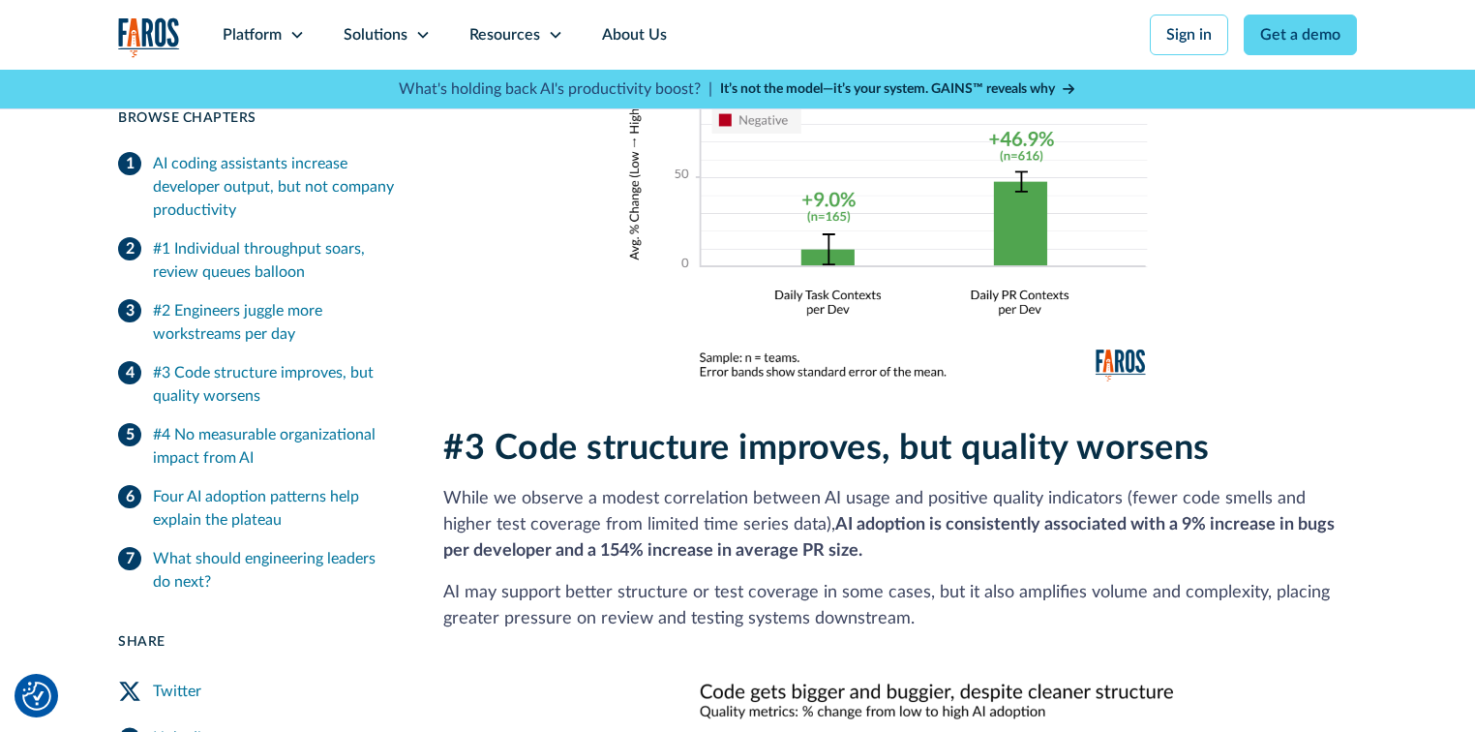
scroll to position [2709, 0]
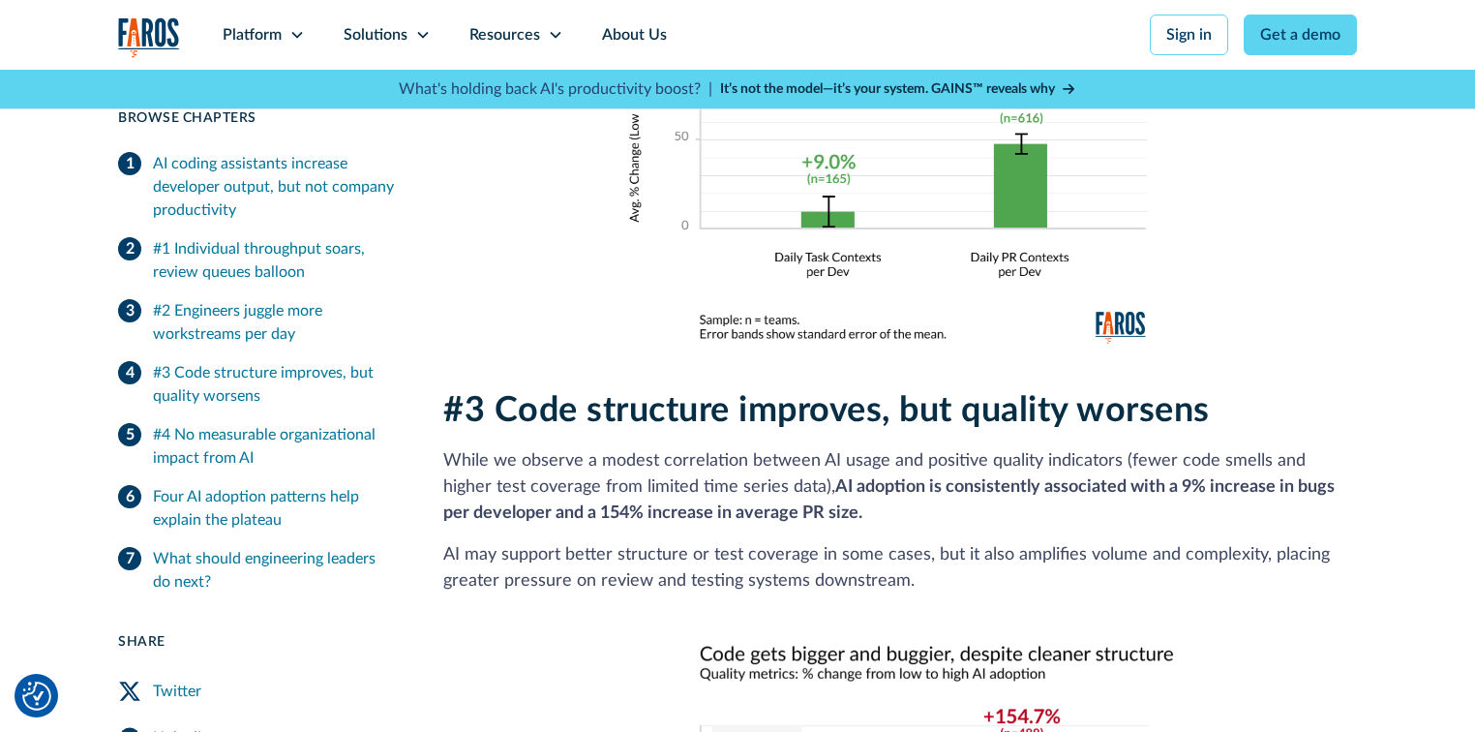
click at [837, 482] on p "While we observe a modest correlation between AI usage and positive quality ind…" at bounding box center [899, 487] width 913 height 78
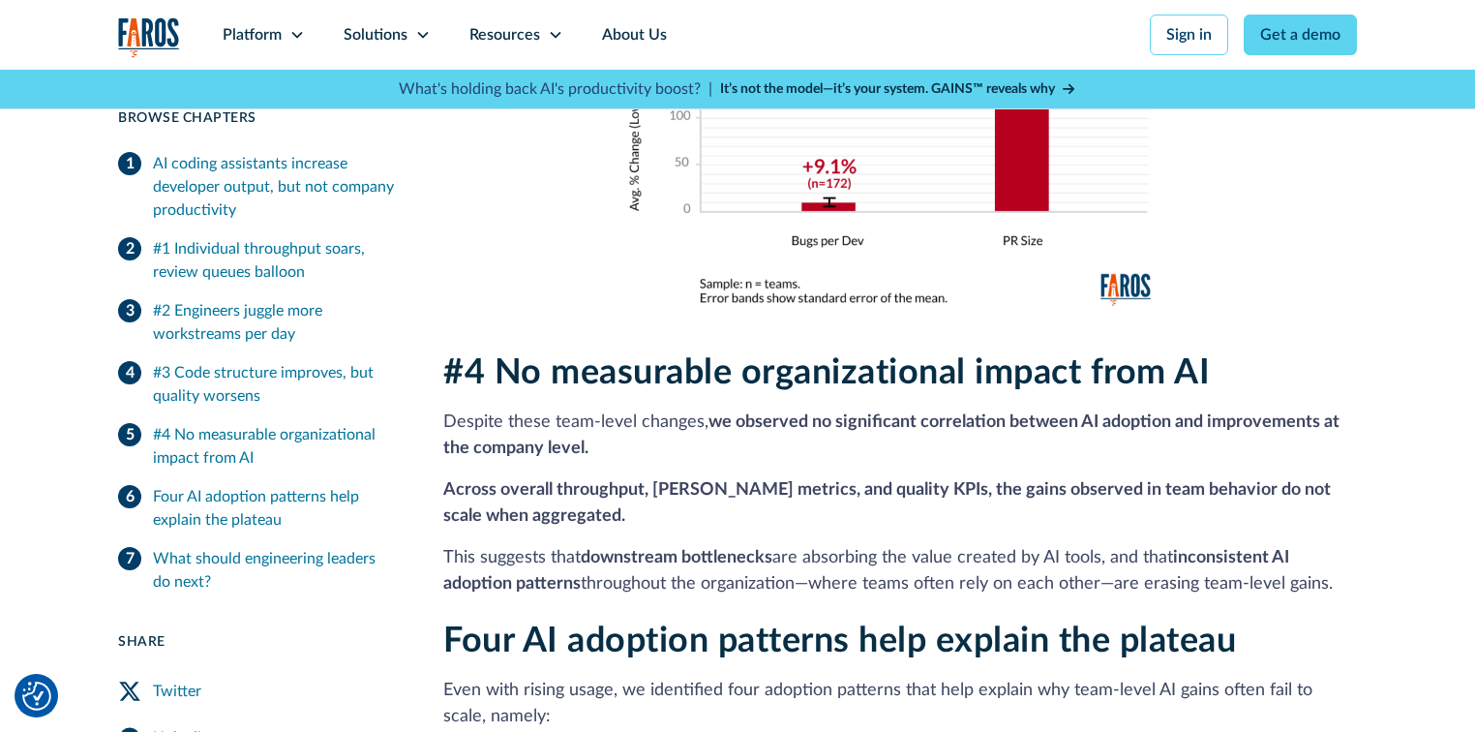
scroll to position [3406, 0]
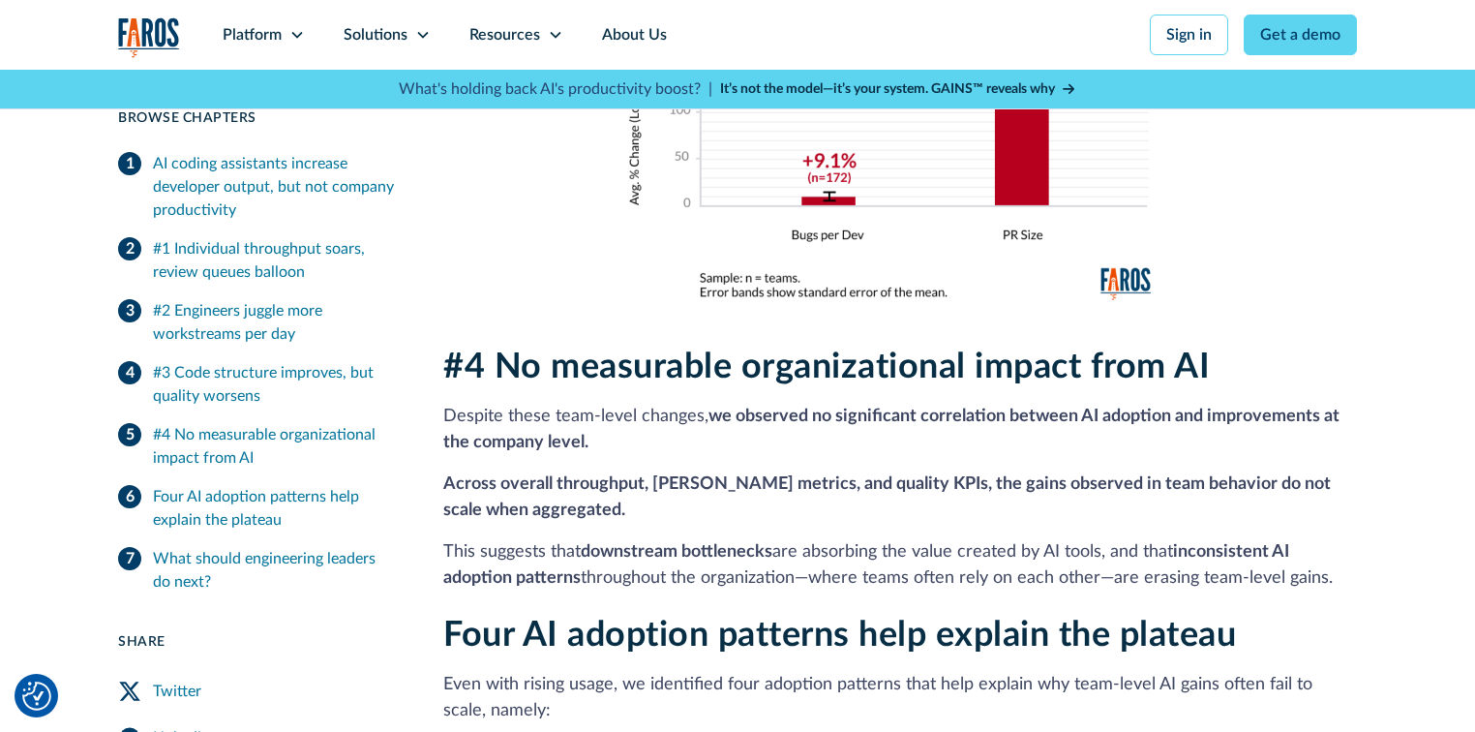
click at [526, 484] on strong "Across overall throughput, [PERSON_NAME] metrics, and quality KPIs, the gains o…" at bounding box center [886, 497] width 887 height 44
click at [737, 434] on div "#4 No measurable organizational impact from AI Despite these team-level changes…" at bounding box center [899, 468] width 913 height 245
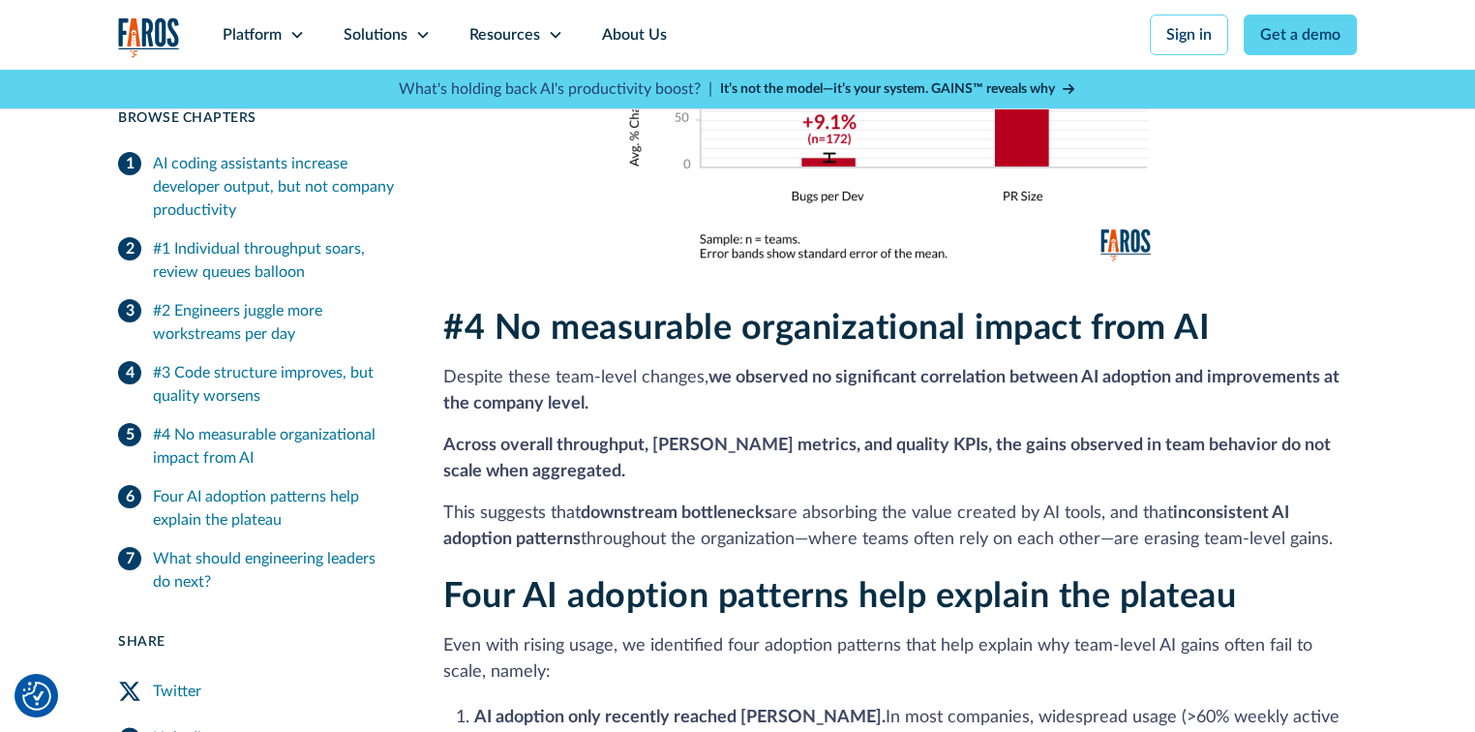
scroll to position [3484, 0]
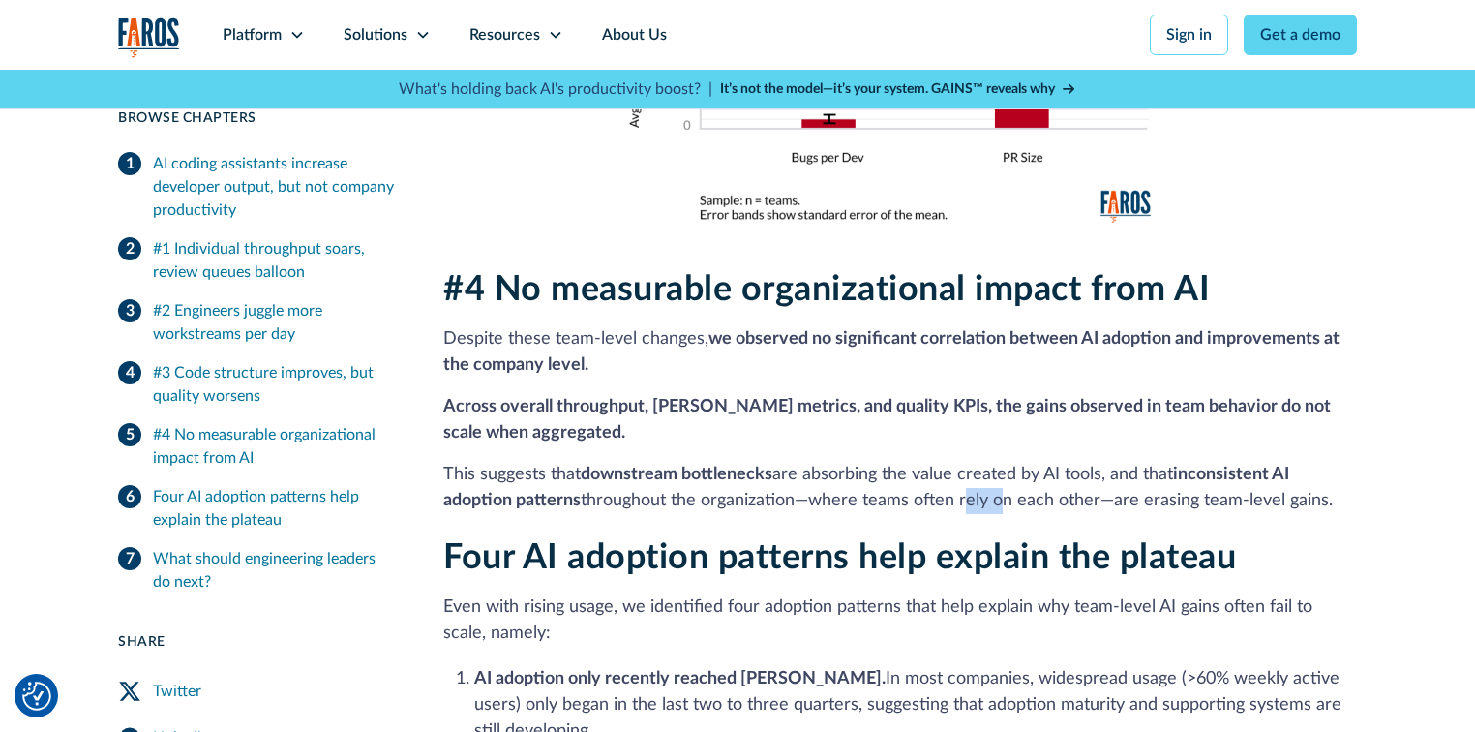
drag, startPoint x: 961, startPoint y: 475, endPoint x: 998, endPoint y: 475, distance: 36.8
click at [998, 475] on p "This suggests that downstream bottlenecks are absorbing the value created by AI…" at bounding box center [899, 488] width 913 height 52
click at [1033, 486] on p "This suggests that downstream bottlenecks are absorbing the value created by AI…" at bounding box center [899, 488] width 913 height 52
drag, startPoint x: 962, startPoint y: 476, endPoint x: 1017, endPoint y: 476, distance: 55.2
click at [1017, 476] on p "This suggests that downstream bottlenecks are absorbing the value created by AI…" at bounding box center [899, 488] width 913 height 52
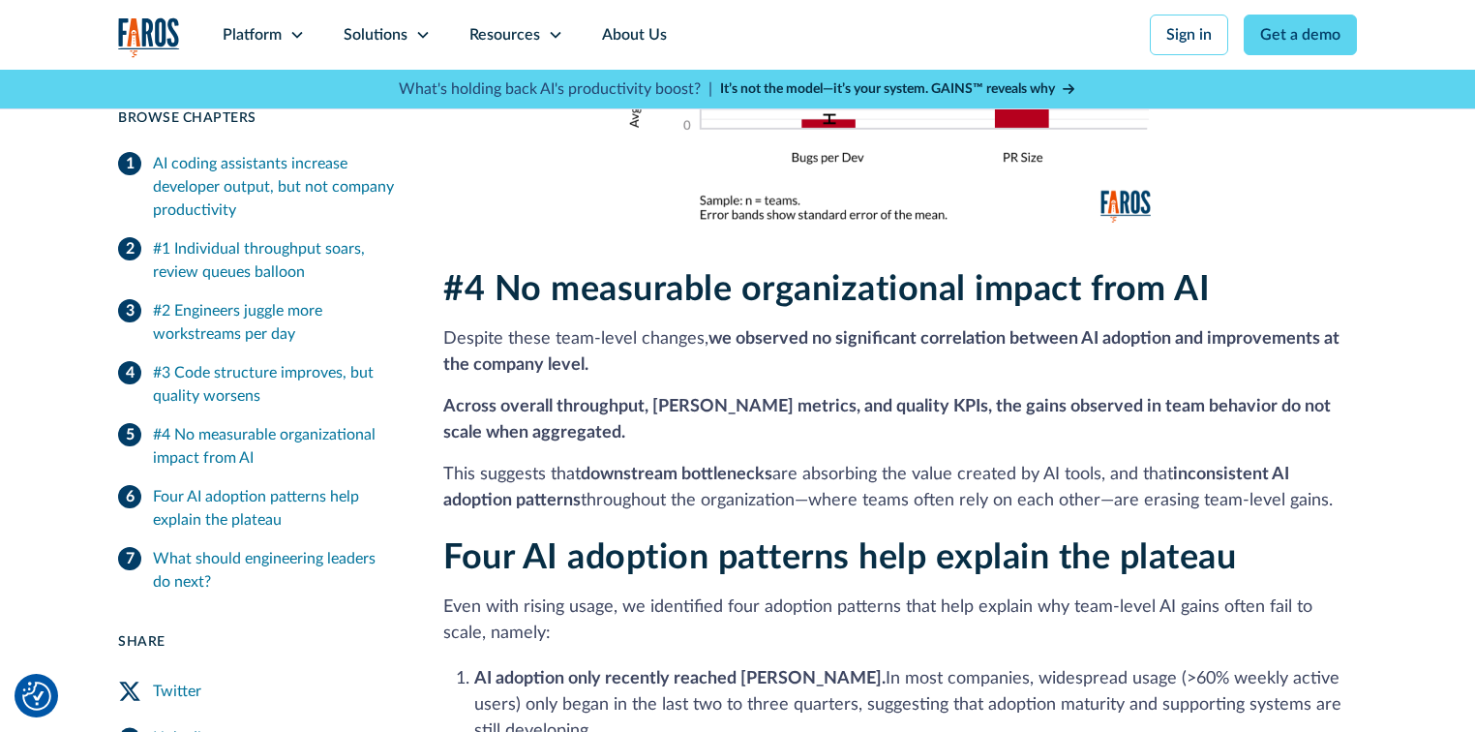
click at [1049, 485] on p "This suggests that downstream bottlenecks are absorbing the value created by AI…" at bounding box center [899, 488] width 913 height 52
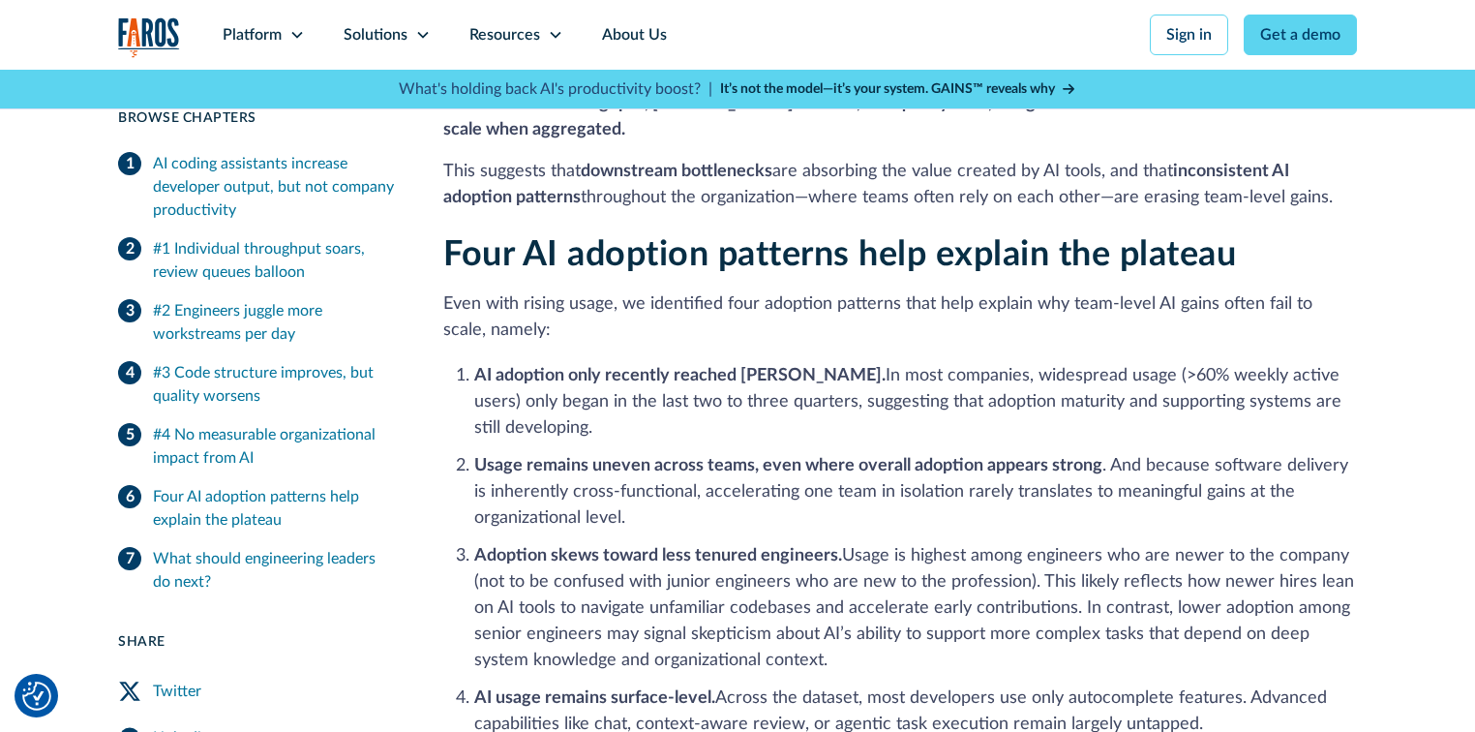
scroll to position [3871, 0]
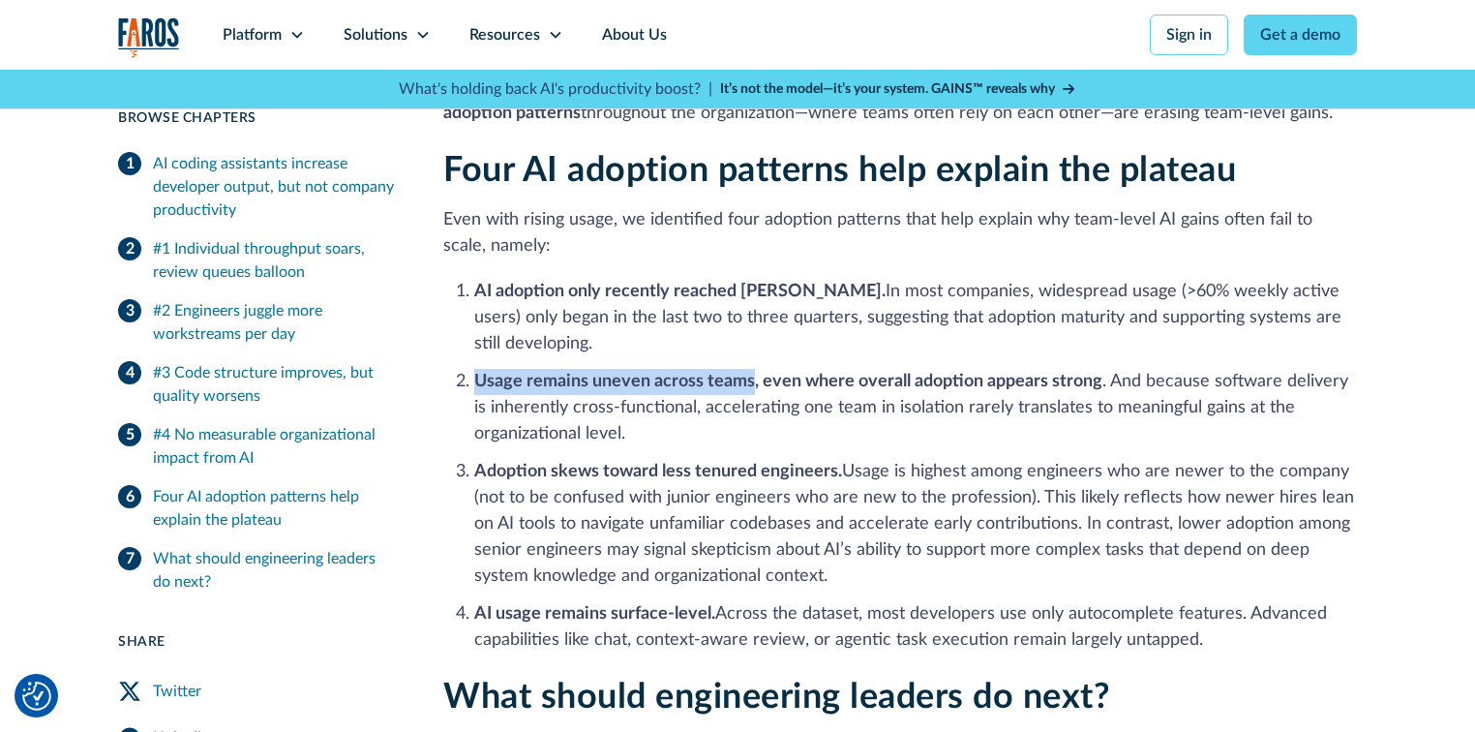
drag, startPoint x: 476, startPoint y: 355, endPoint x: 749, endPoint y: 362, distance: 273.0
click at [749, 373] on strong "Usage remains uneven across teams, even where overall adoption appears strong" at bounding box center [788, 381] width 628 height 17
click at [771, 310] on li "AI adoption only recently reached critical mass. In most companies, widespread …" at bounding box center [915, 318] width 883 height 78
click at [484, 379] on li "Usage remains uneven across teams, even where overall adoption appears strong .…" at bounding box center [915, 408] width 883 height 78
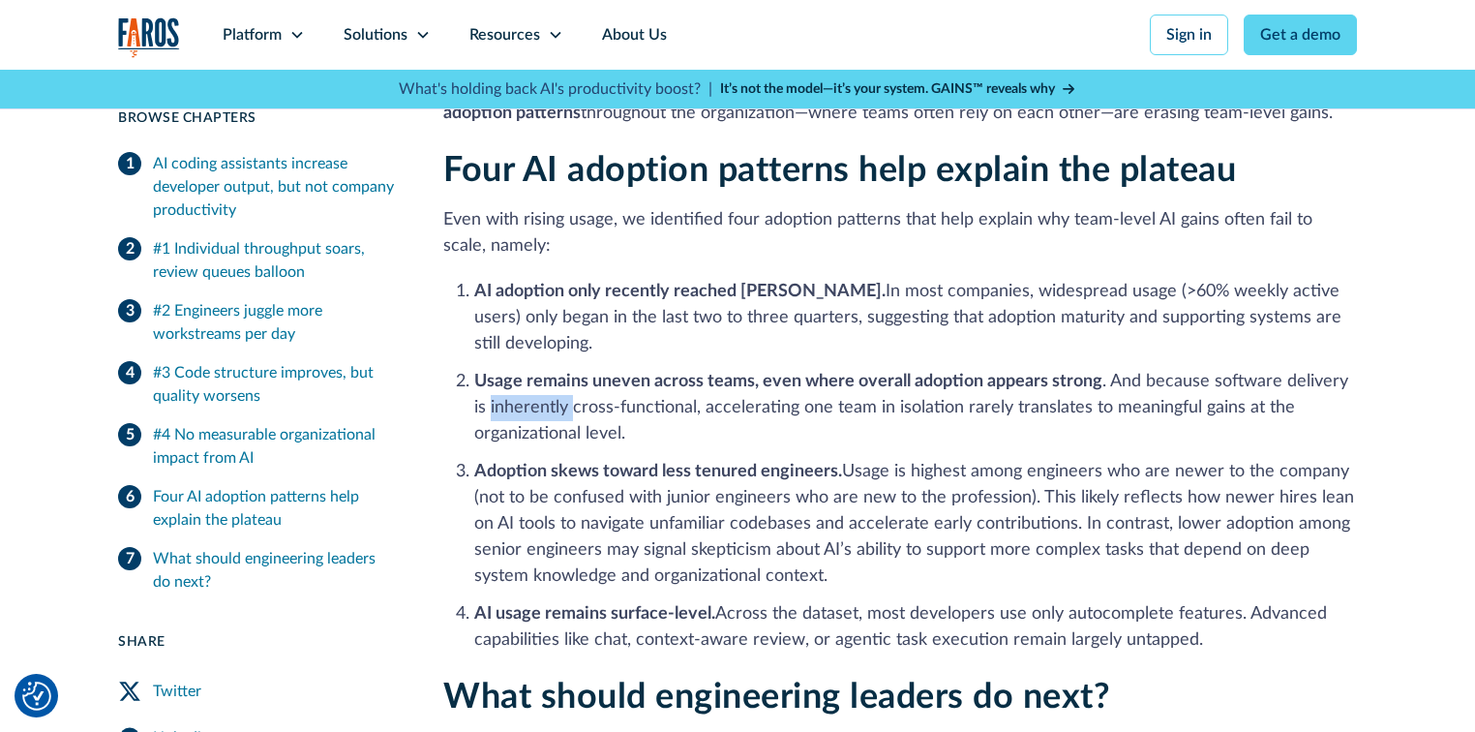
click at [612, 463] on strong "Adoption skews toward less tenured engineers." at bounding box center [658, 471] width 368 height 17
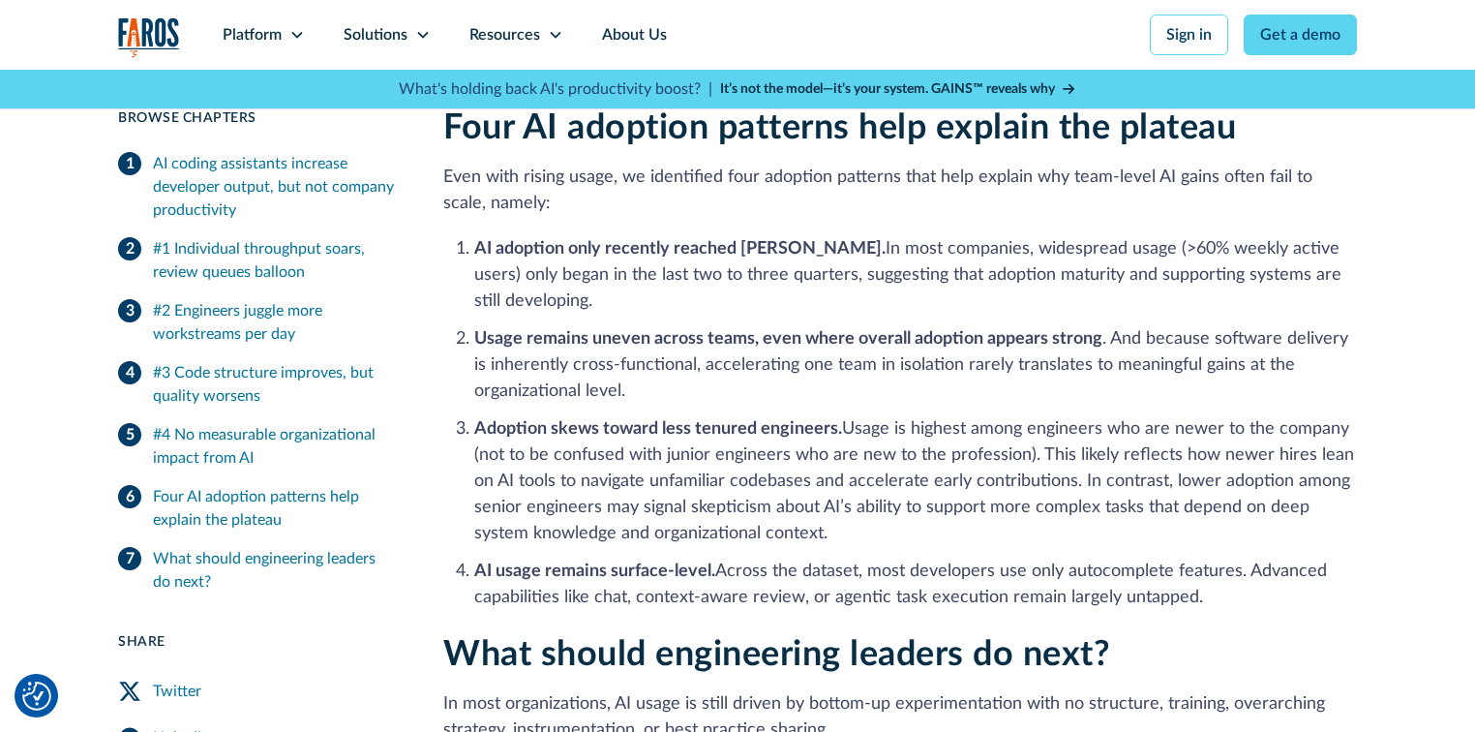
scroll to position [3948, 0]
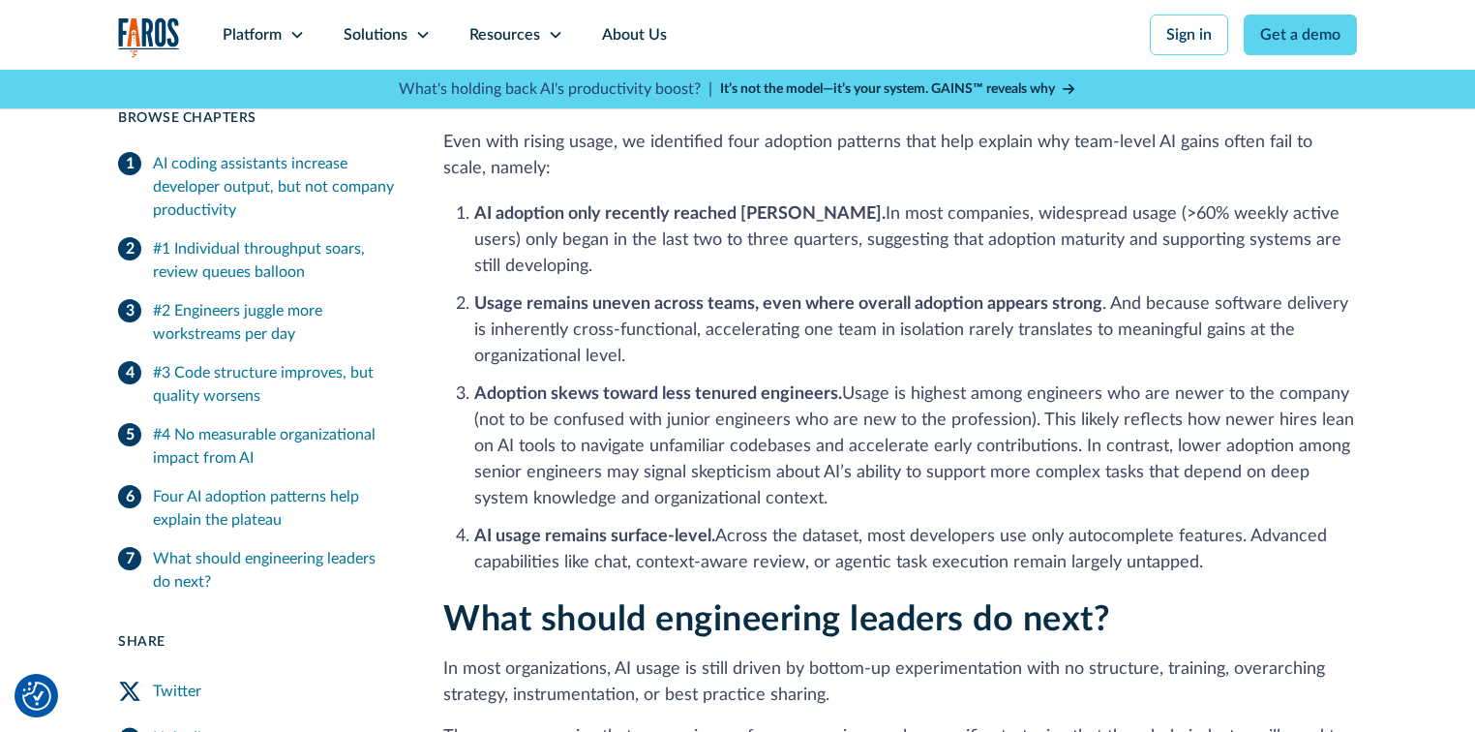
click at [570, 385] on strong "Adoption skews toward less tenured engineers." at bounding box center [658, 393] width 368 height 17
click at [641, 381] on li "Adoption skews toward less tenured engineers. Usage is highest among engineers …" at bounding box center [915, 446] width 883 height 131
drag, startPoint x: 476, startPoint y: 360, endPoint x: 840, endPoint y: 364, distance: 363.9
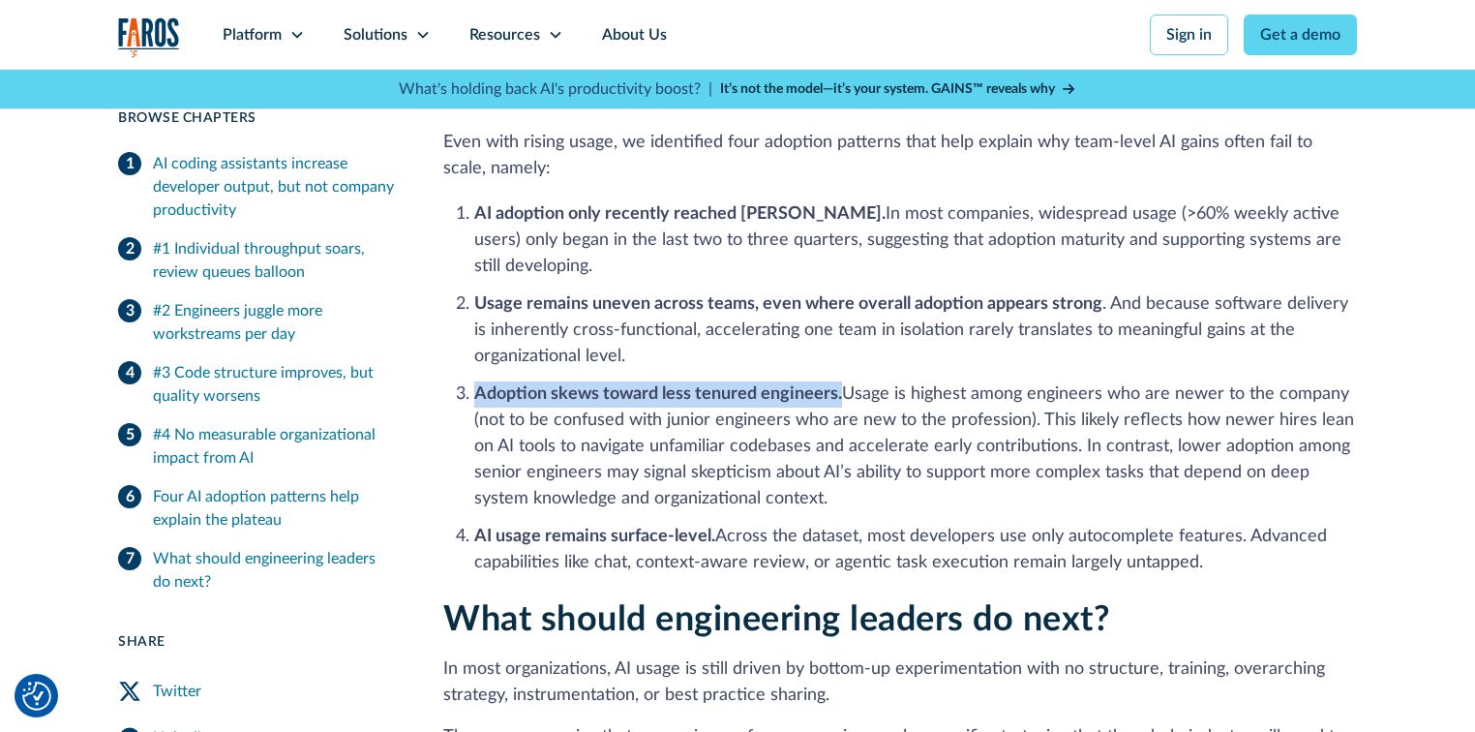
click at [840, 381] on li "Adoption skews toward less tenured engineers. Usage is highest among engineers …" at bounding box center [915, 446] width 883 height 131
click at [847, 403] on li "Adoption skews toward less tenured engineers. Usage is highest among engineers …" at bounding box center [915, 446] width 883 height 131
click at [726, 445] on li "Adoption skews toward less tenured engineers. Usage is highest among engineers …" at bounding box center [915, 446] width 883 height 131
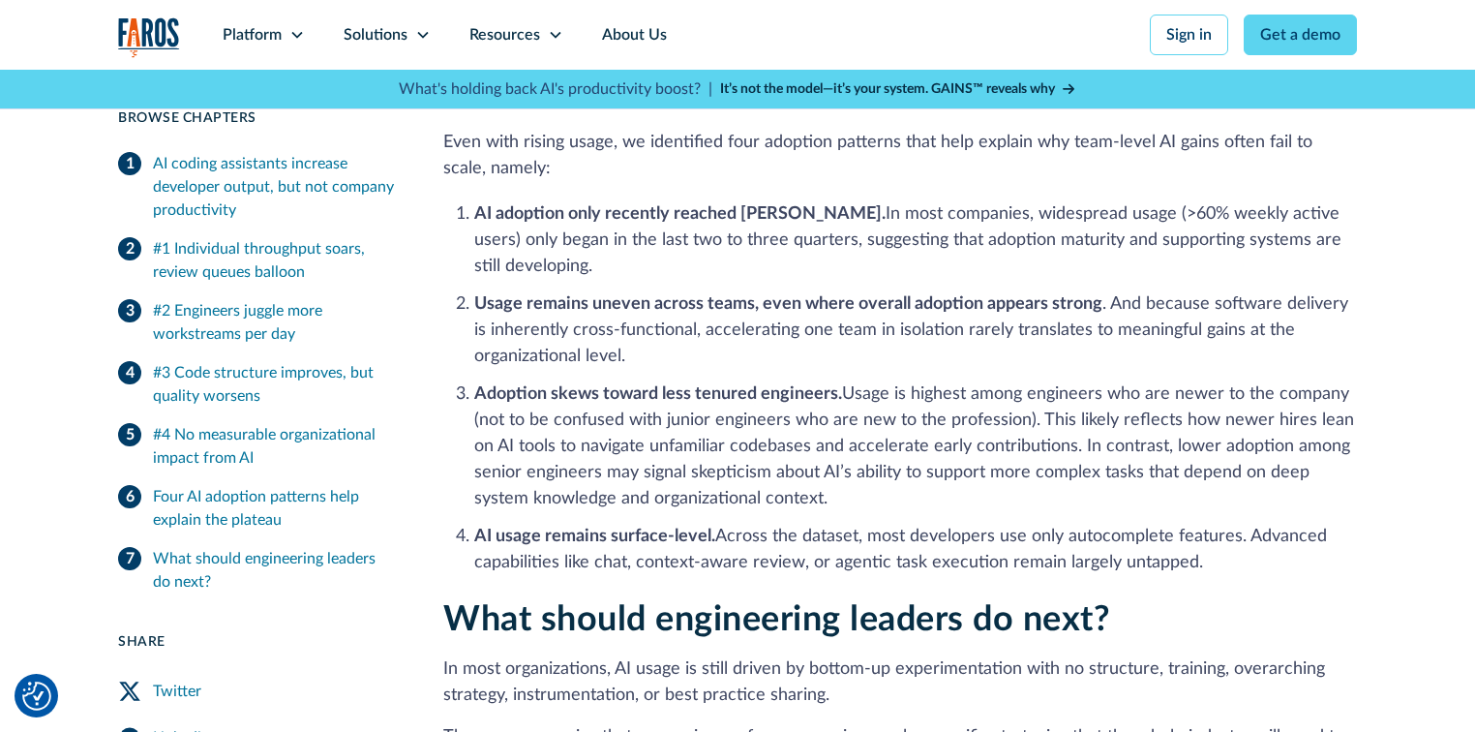
click at [972, 433] on li "Adoption skews toward less tenured engineers. Usage is highest among engineers …" at bounding box center [915, 446] width 883 height 131
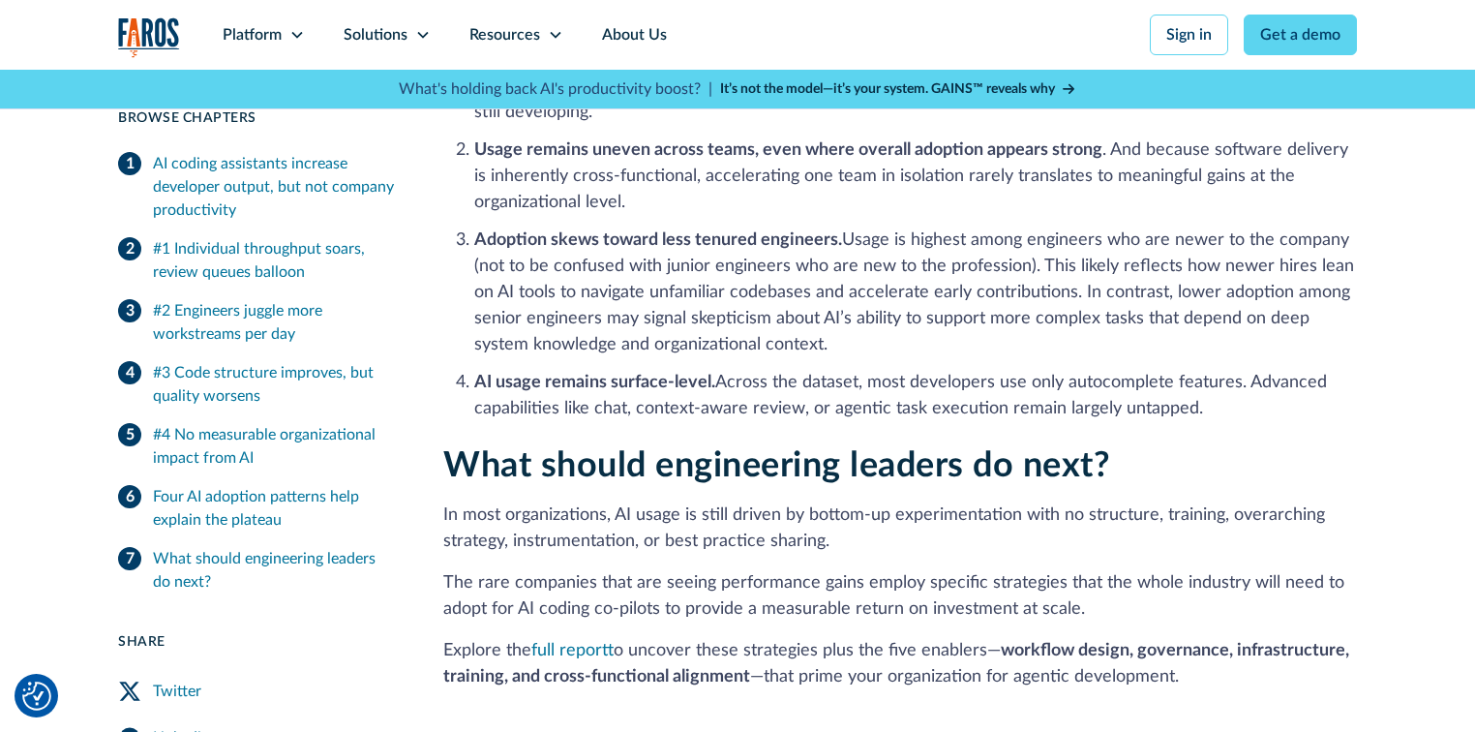
scroll to position [4103, 0]
click at [718, 291] on li "Adoption skews toward less tenured engineers. Usage is highest among engineers …" at bounding box center [915, 291] width 883 height 131
click at [948, 379] on li "AI usage remains surface-level. Across the dataset, most developers use only au…" at bounding box center [915, 395] width 883 height 52
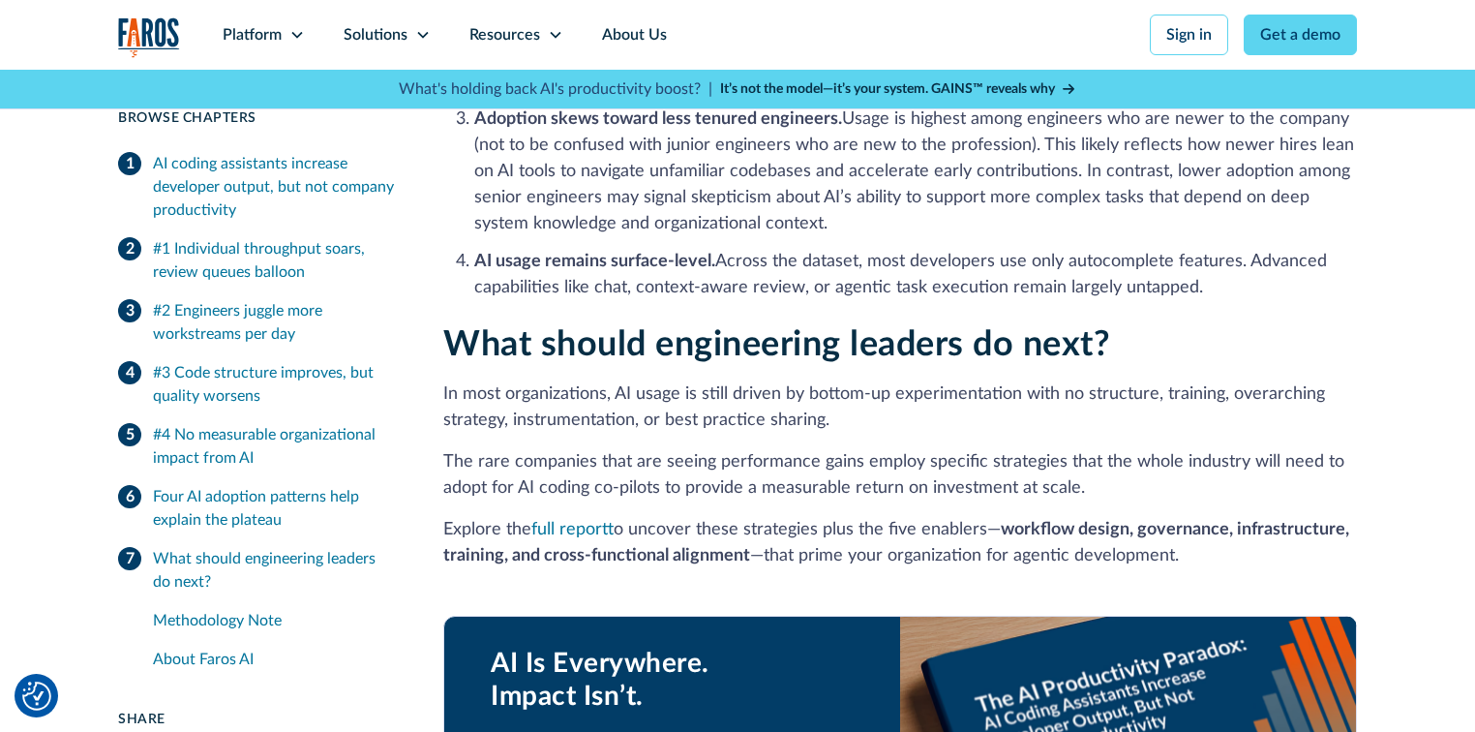
scroll to position [4258, 0]
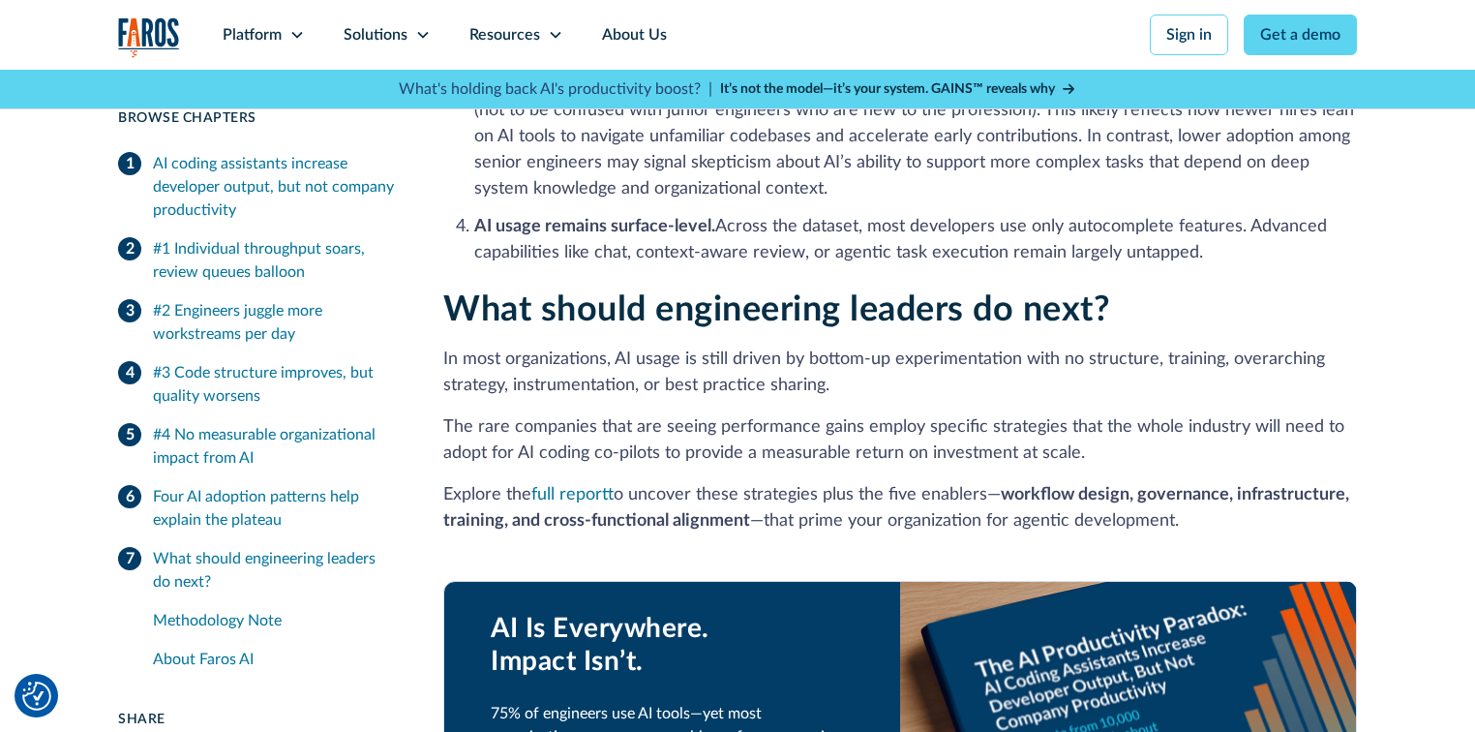
click at [740, 346] on p "In most organizations, AI usage is still driven by bottom-up experimentation wi…" at bounding box center [899, 372] width 913 height 52
click at [912, 361] on p "In most organizations, AI usage is still driven by bottom-up experimentation wi…" at bounding box center [899, 372] width 913 height 52
click at [1250, 346] on p "In most organizations, AI usage is still driven by bottom-up experimentation wi…" at bounding box center [899, 372] width 913 height 52
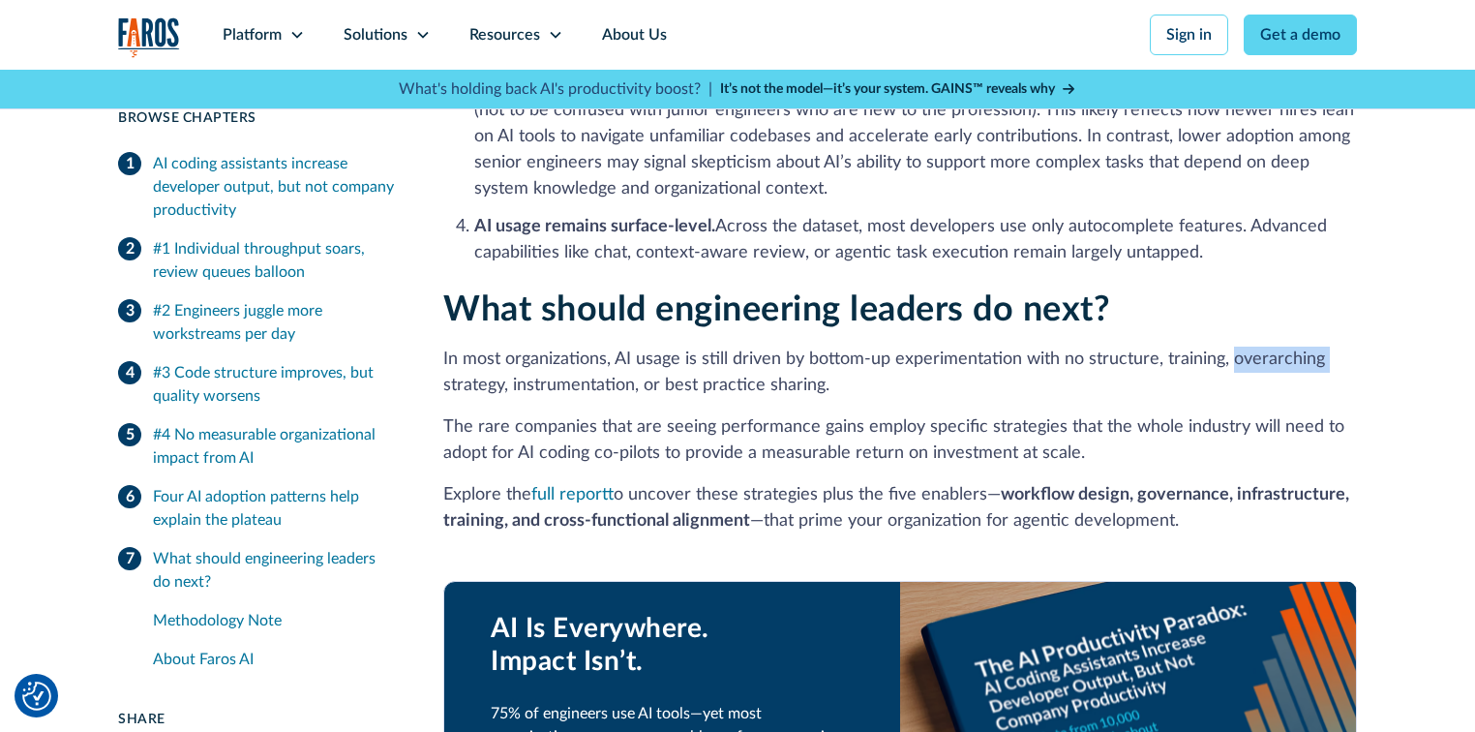
click at [956, 414] on p "The rare companies that are seeing performance gains employ specific strategies…" at bounding box center [899, 440] width 913 height 52
click at [1227, 346] on p "In most organizations, AI usage is still driven by bottom-up experimentation wi…" at bounding box center [899, 372] width 913 height 52
drag, startPoint x: 440, startPoint y: 329, endPoint x: 837, endPoint y: 357, distance: 397.7
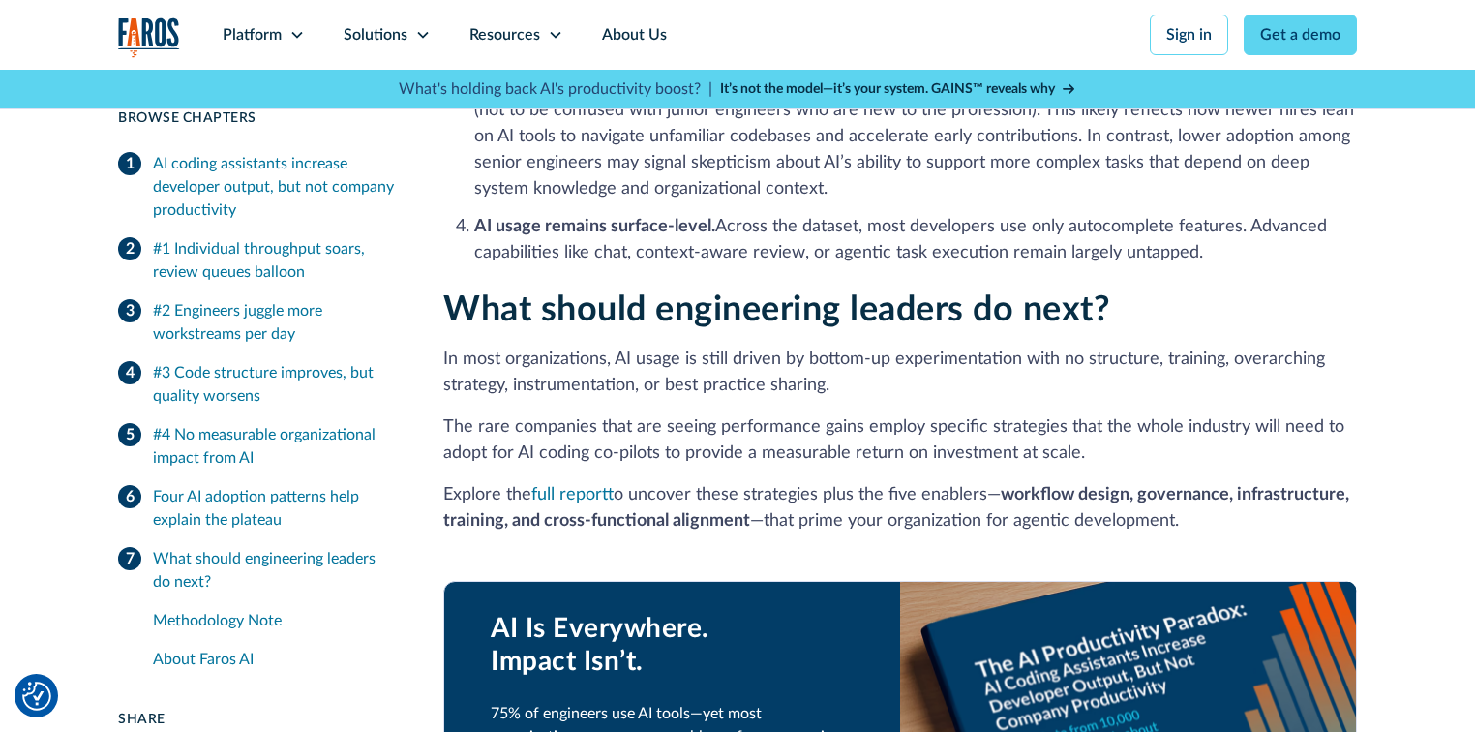
click at [472, 414] on p "The rare companies that are seeing performance gains employ specific strategies…" at bounding box center [899, 440] width 913 height 52
click at [770, 346] on p "In most organizations, AI usage is still driven by bottom-up experimentation wi…" at bounding box center [899, 372] width 913 height 52
click at [582, 346] on p "In most organizations, AI usage is still driven by bottom-up experimentation wi…" at bounding box center [899, 372] width 913 height 52
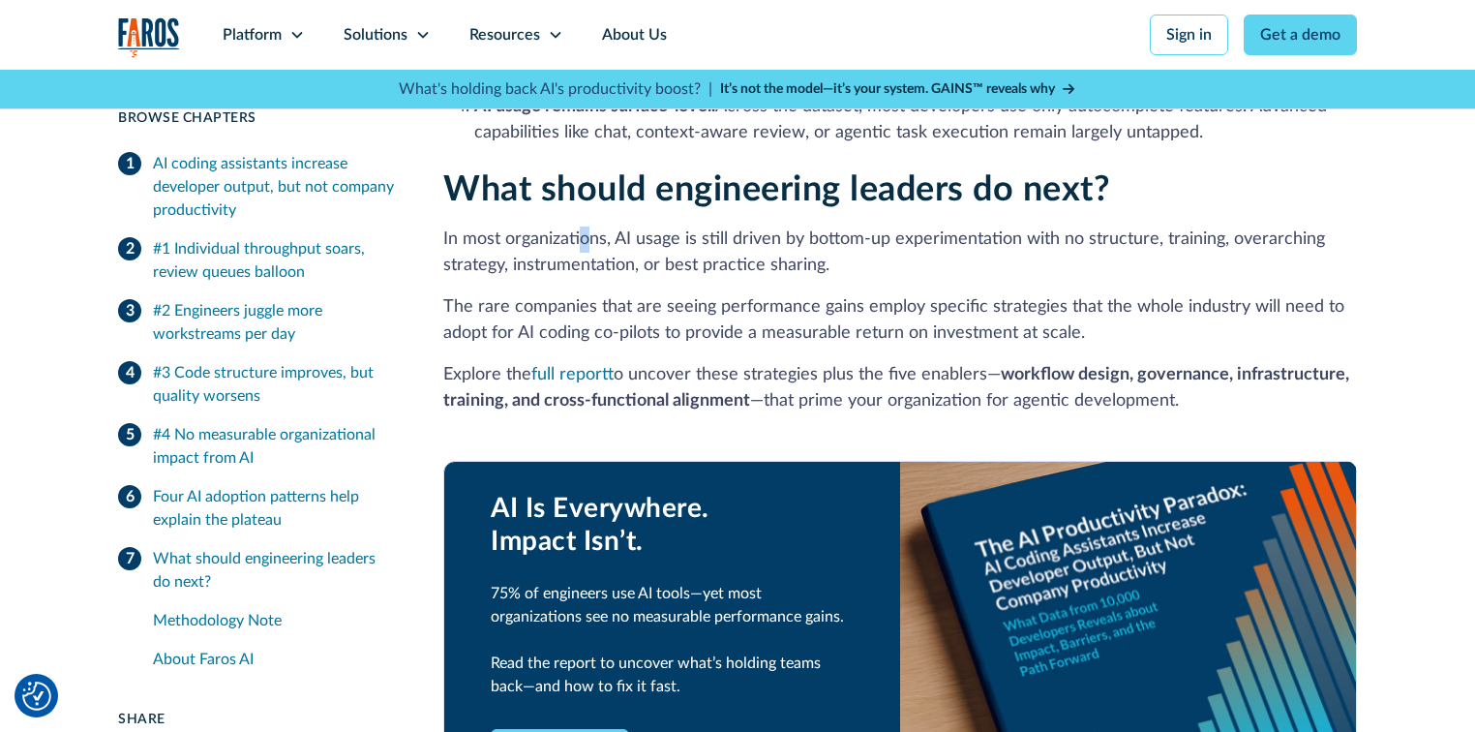
scroll to position [4335, 0]
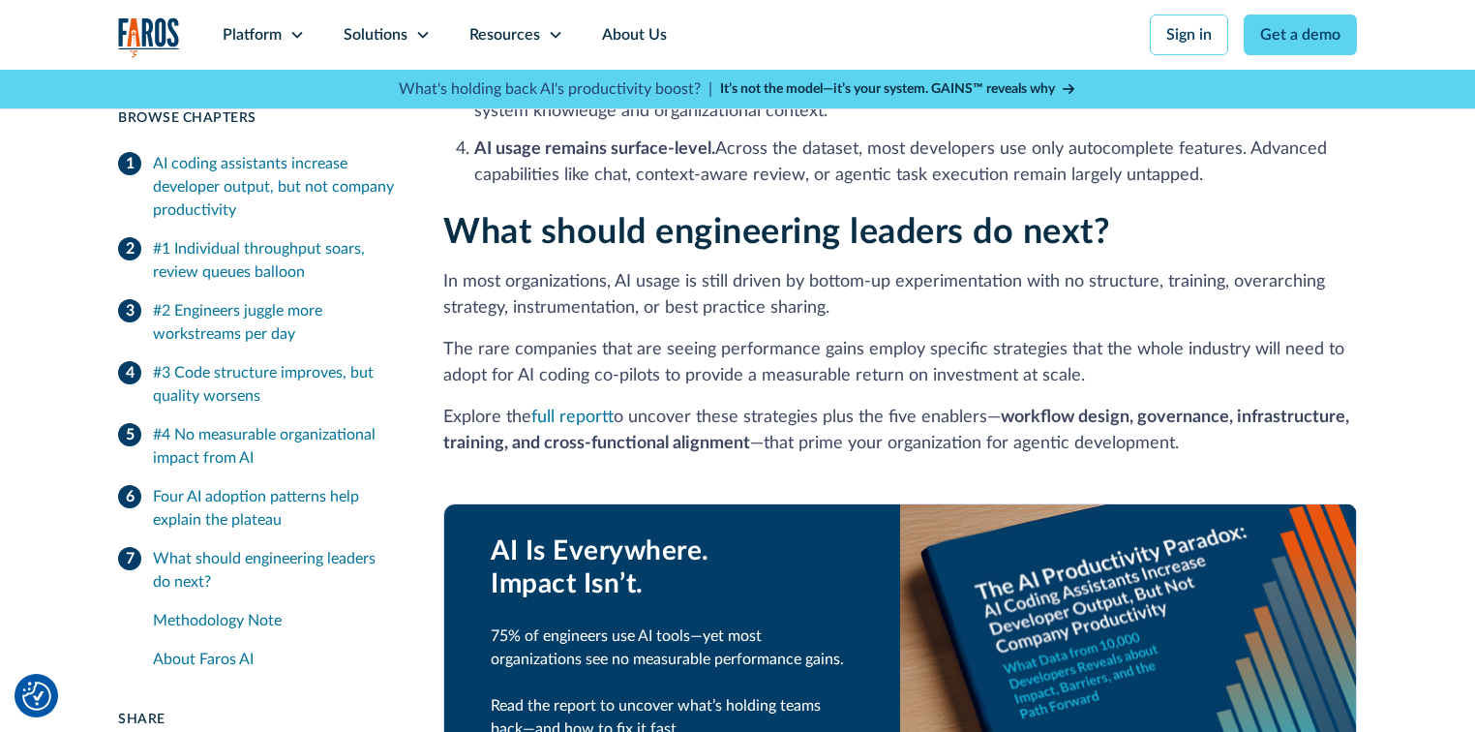
click at [1015, 422] on p "Explore the full report to uncover these strategies plus the five enablers— wor…" at bounding box center [899, 430] width 913 height 52
click at [1098, 418] on p "Explore the full report to uncover these strategies plus the five enablers— wor…" at bounding box center [899, 430] width 913 height 52
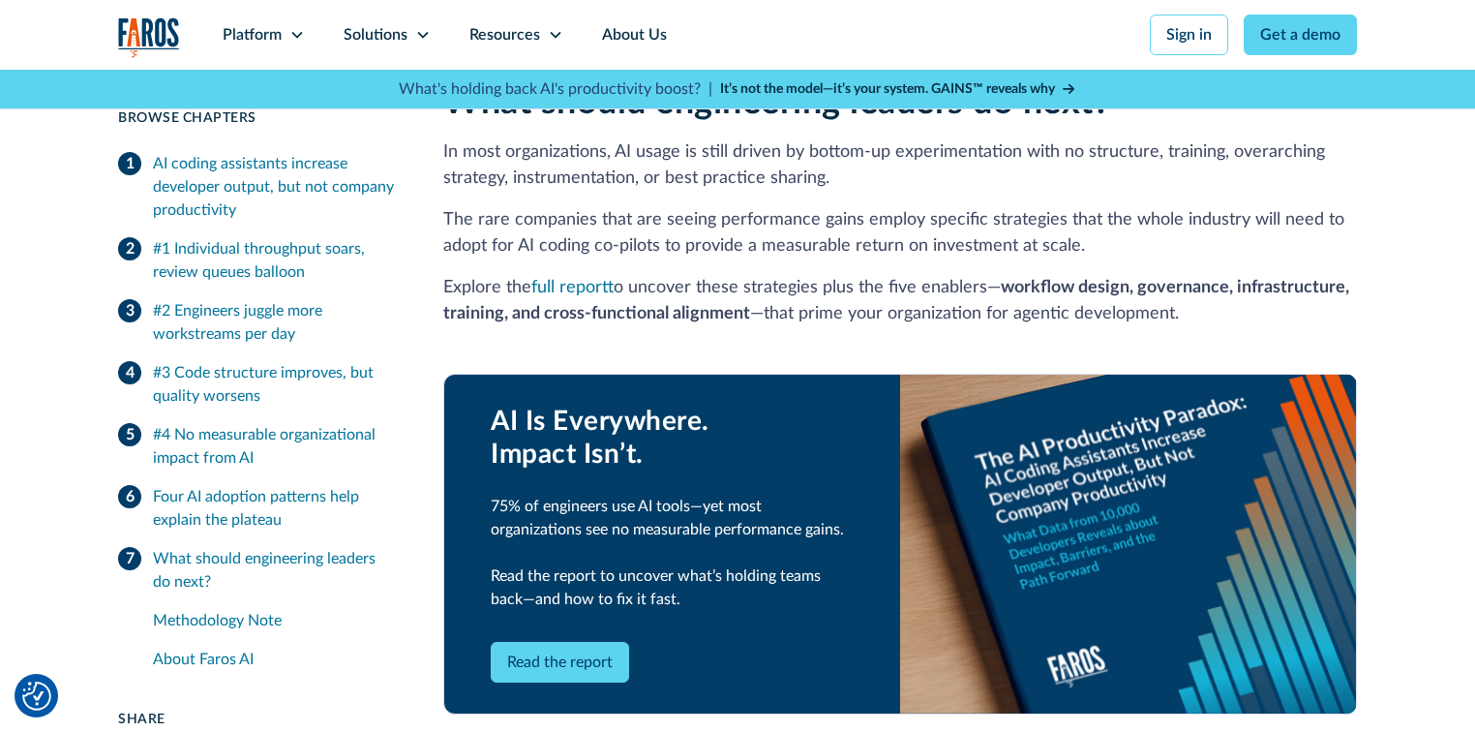
scroll to position [4490, 0]
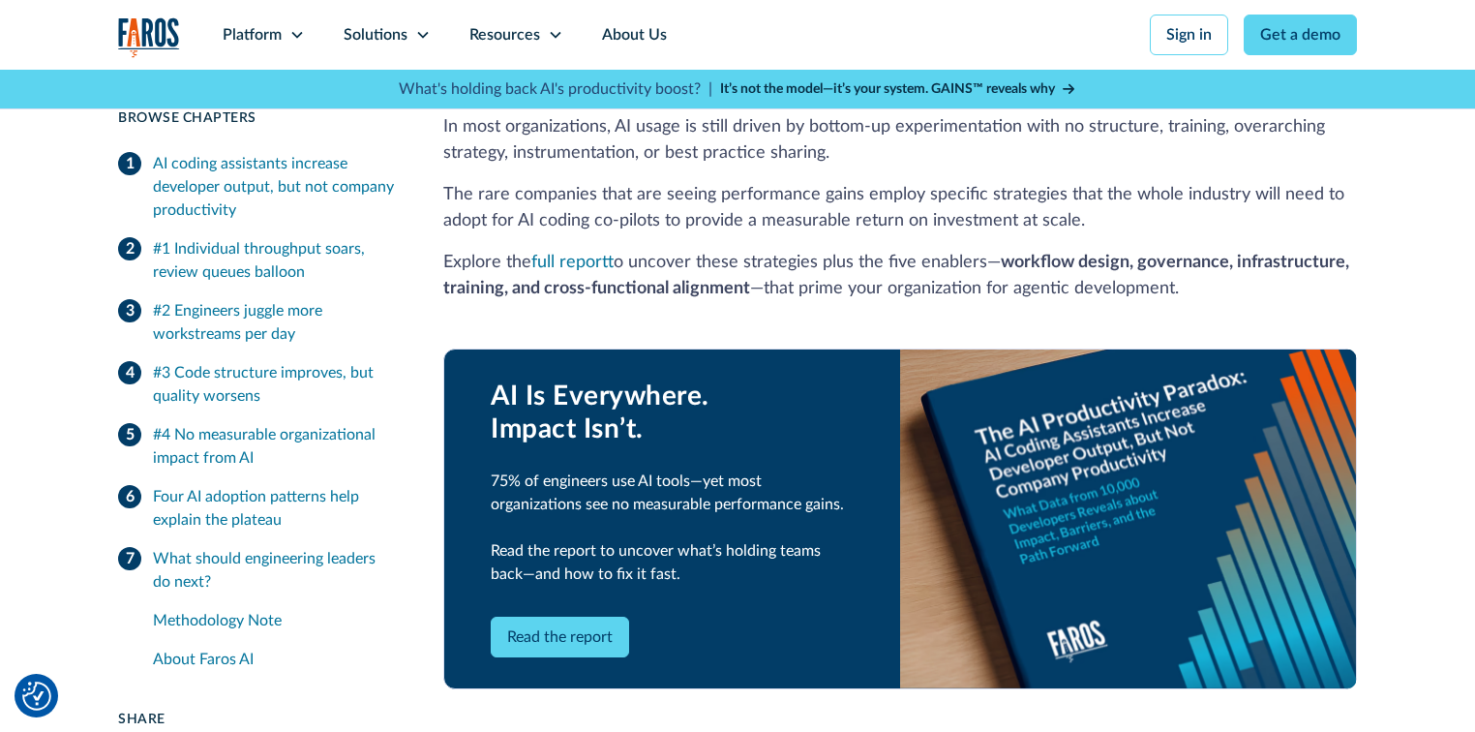
click at [573, 616] on link "Read the report" at bounding box center [560, 636] width 138 height 41
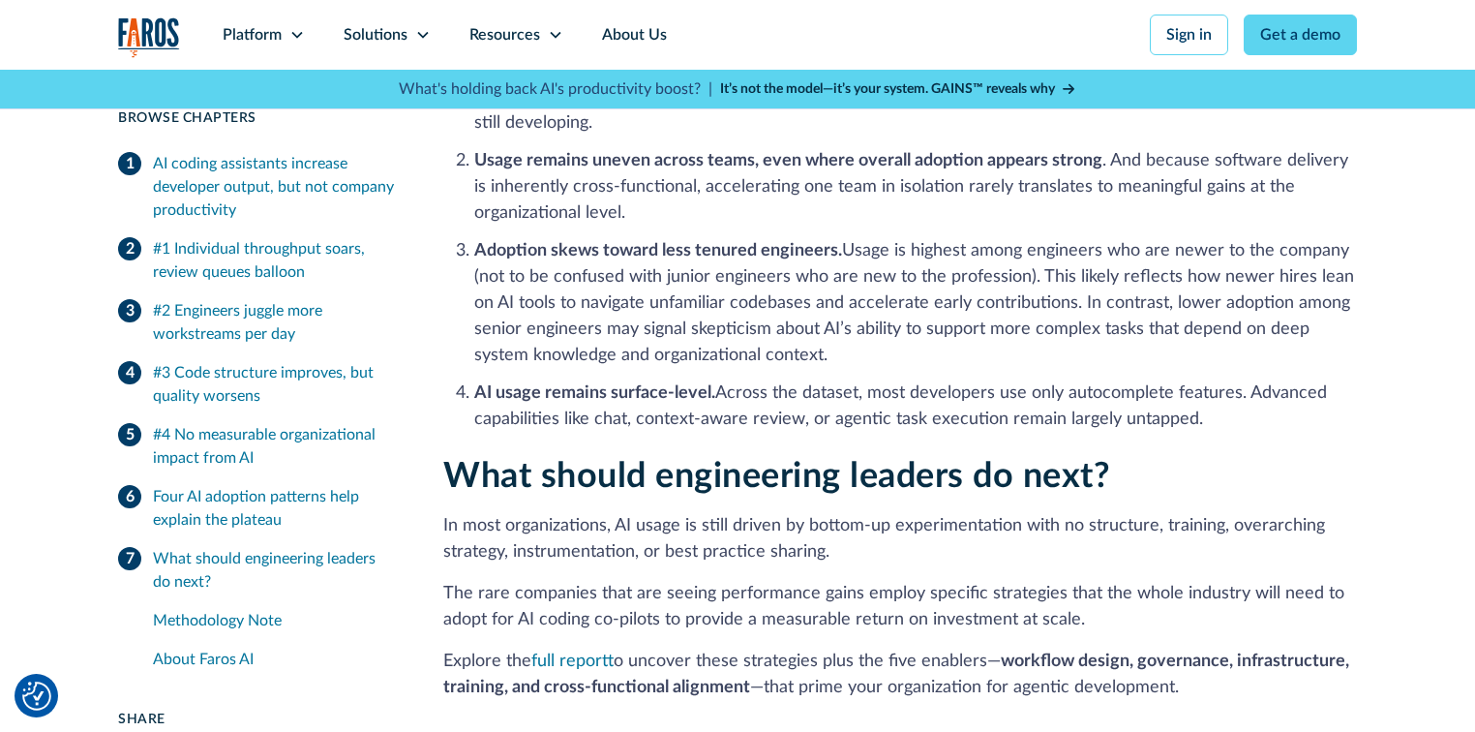
scroll to position [4335, 0]
